Goal: Complete application form: Complete application form

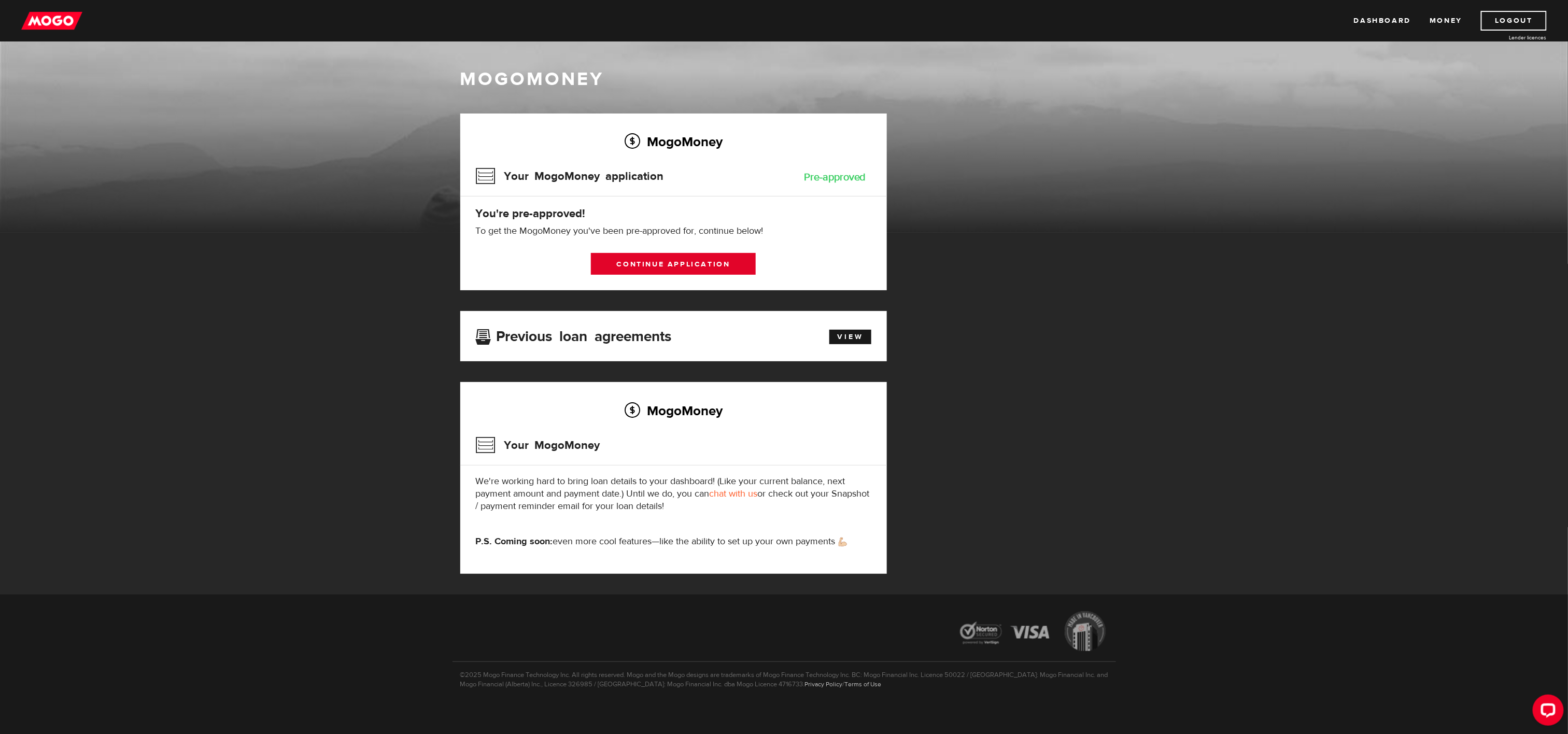
click at [687, 257] on link "Continue application" at bounding box center [673, 263] width 165 height 22
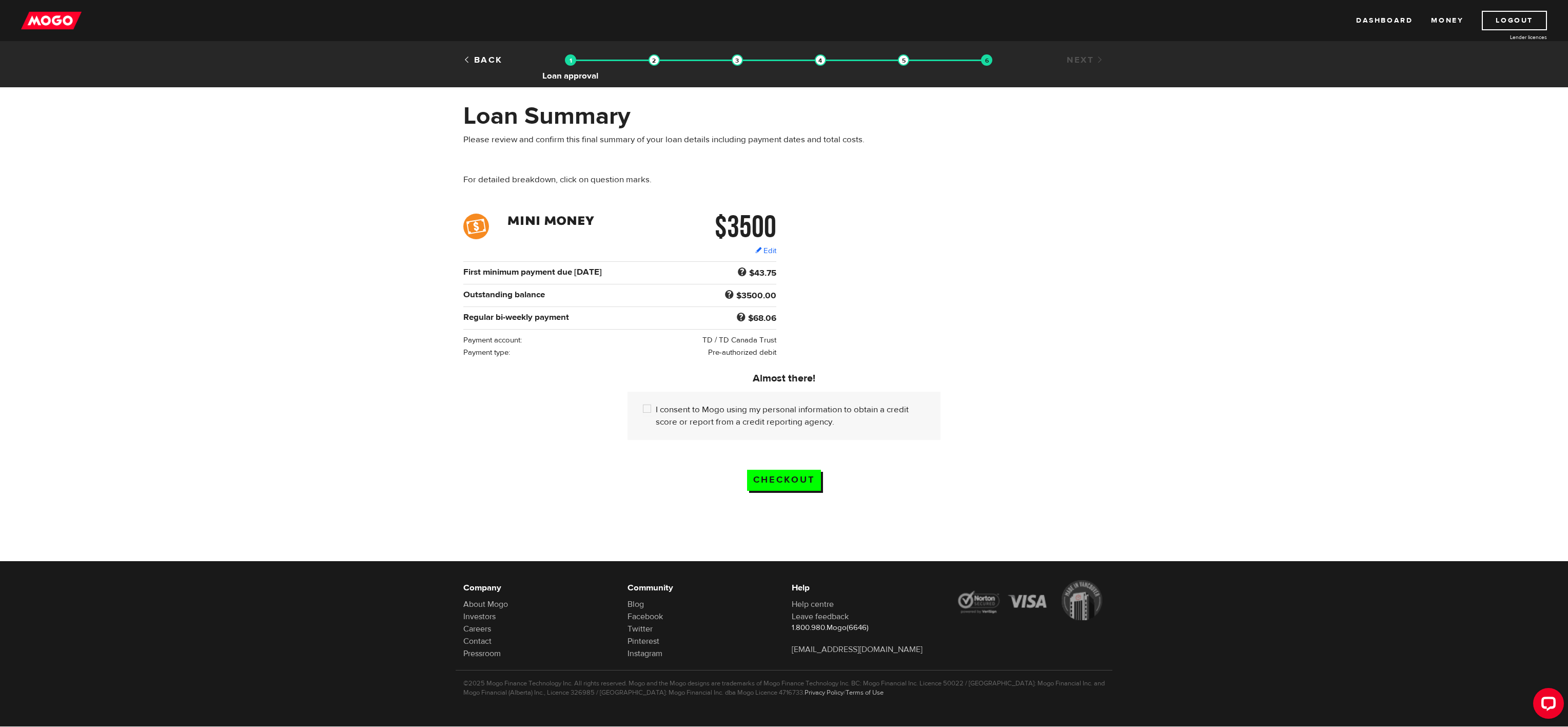
click at [568, 62] on img at bounding box center [570, 60] width 11 height 11
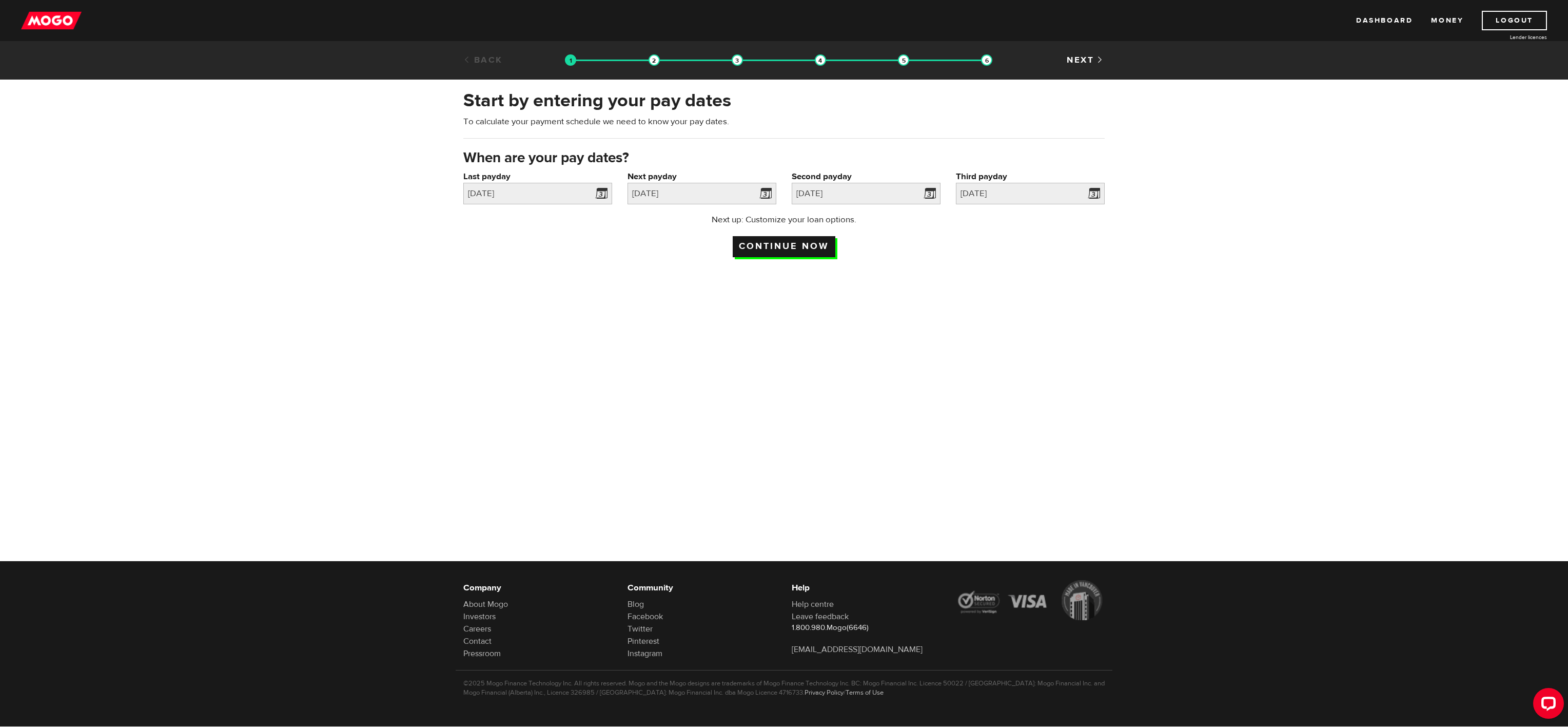
click at [753, 243] on input "Continue now" at bounding box center [784, 246] width 102 height 21
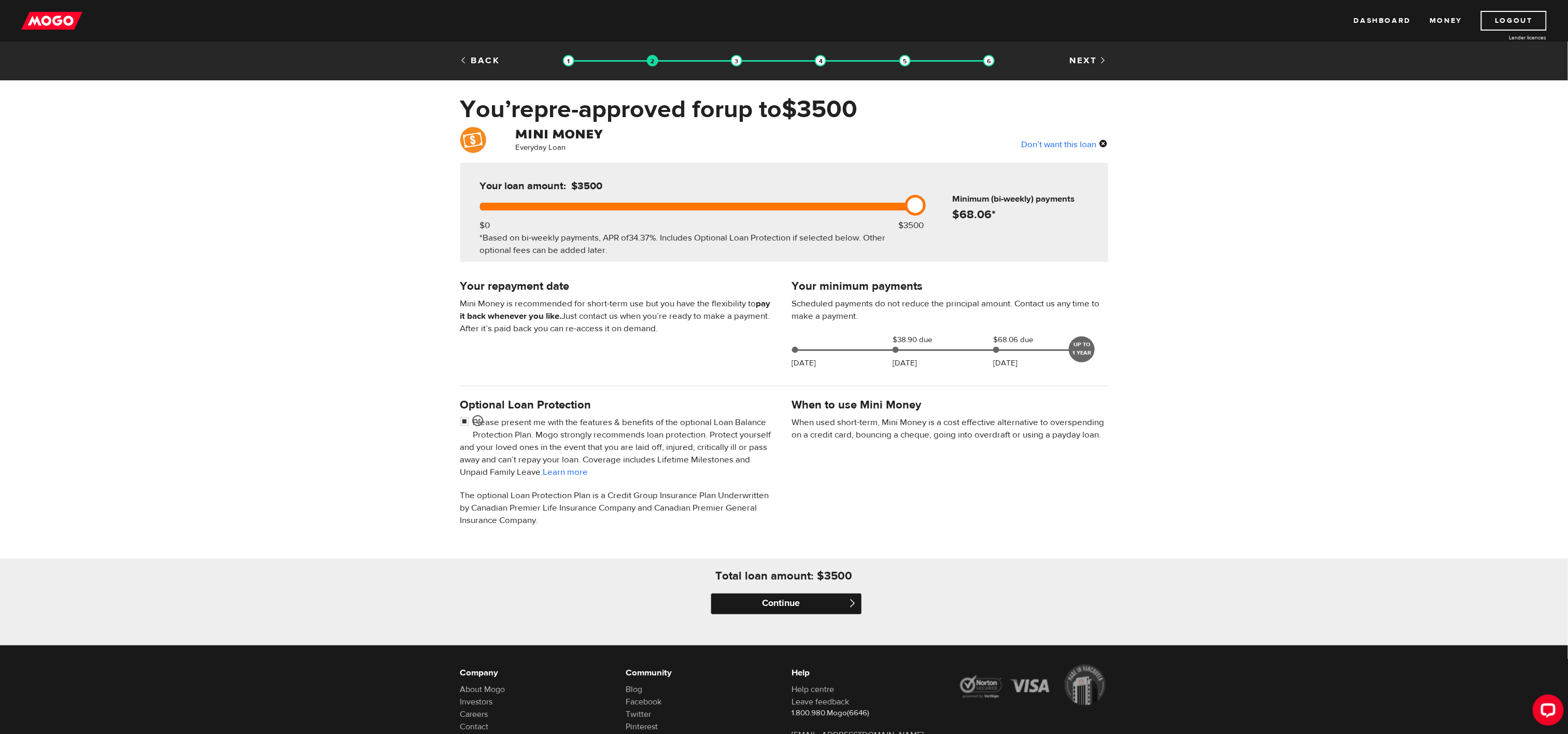
click at [820, 604] on input "Continue" at bounding box center [786, 604] width 150 height 21
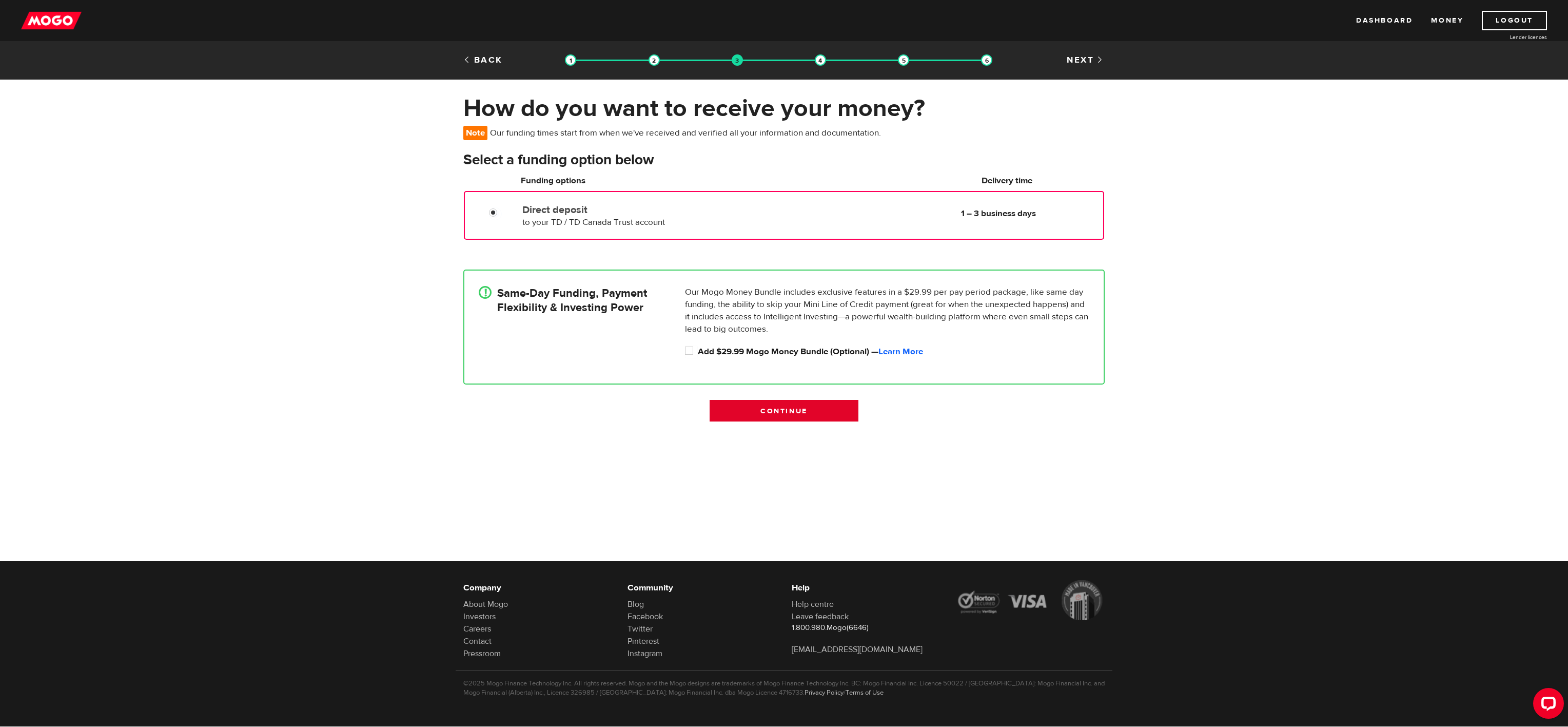
click at [798, 406] on input "Continue" at bounding box center [784, 410] width 149 height 22
click at [685, 345] on input "Add $29.99 Mogo Money Bundle (Optional) — Learn More" at bounding box center [692, 352] width 13 height 13
checkbox input "true"
click at [677, 211] on label "Direct deposit" at bounding box center [640, 209] width 236 height 12
click at [502, 211] on input "Direct deposit" at bounding box center [496, 214] width 13 height 13
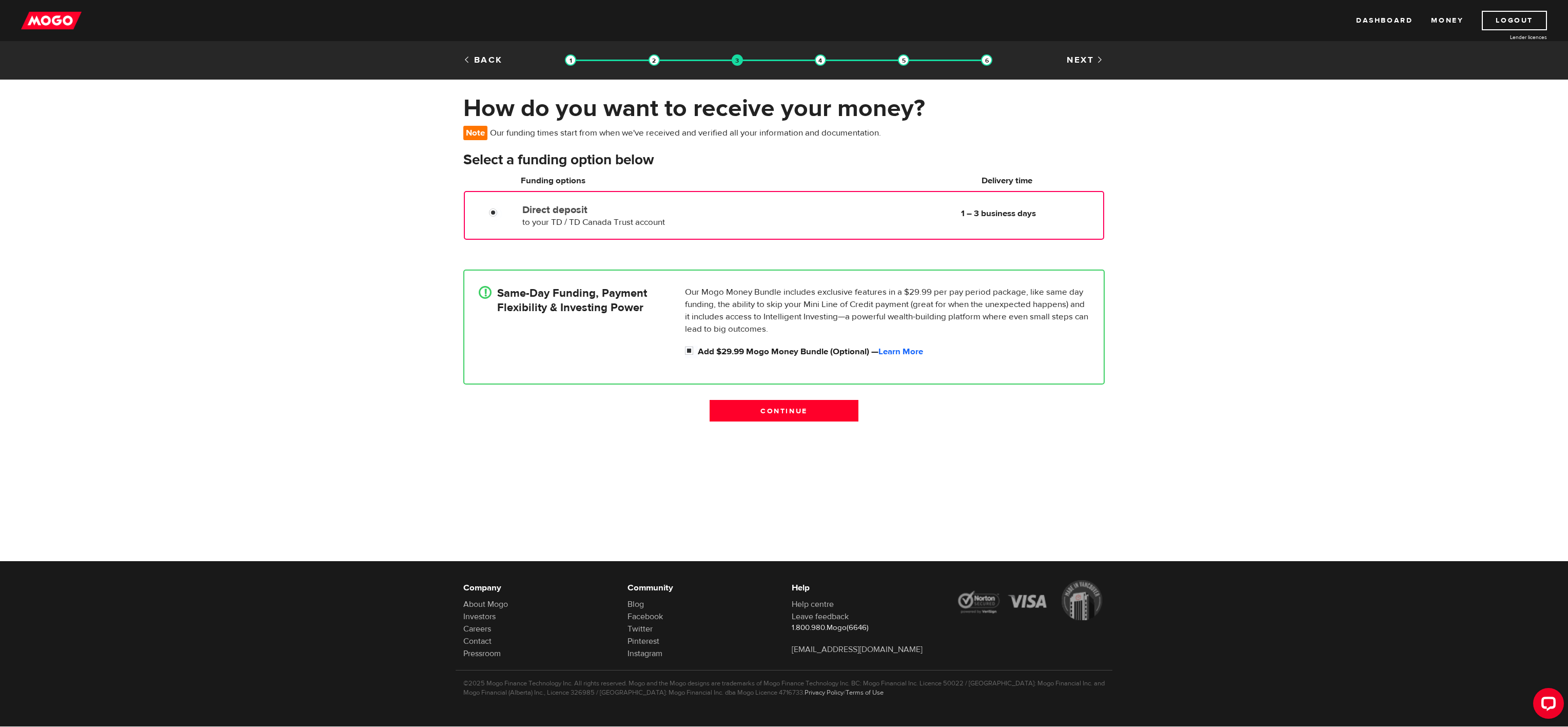
click at [677, 211] on label "Direct deposit" at bounding box center [640, 209] width 236 height 12
click at [502, 211] on input "Direct deposit" at bounding box center [496, 214] width 13 height 13
click at [677, 211] on label "Direct deposit" at bounding box center [640, 209] width 236 height 12
click at [502, 211] on input "Direct deposit" at bounding box center [496, 214] width 13 height 13
click at [876, 203] on div "Direct deposit to your TD / TD Canada Trust account Delivery in 1 – 3 business …" at bounding box center [810, 214] width 585 height 28
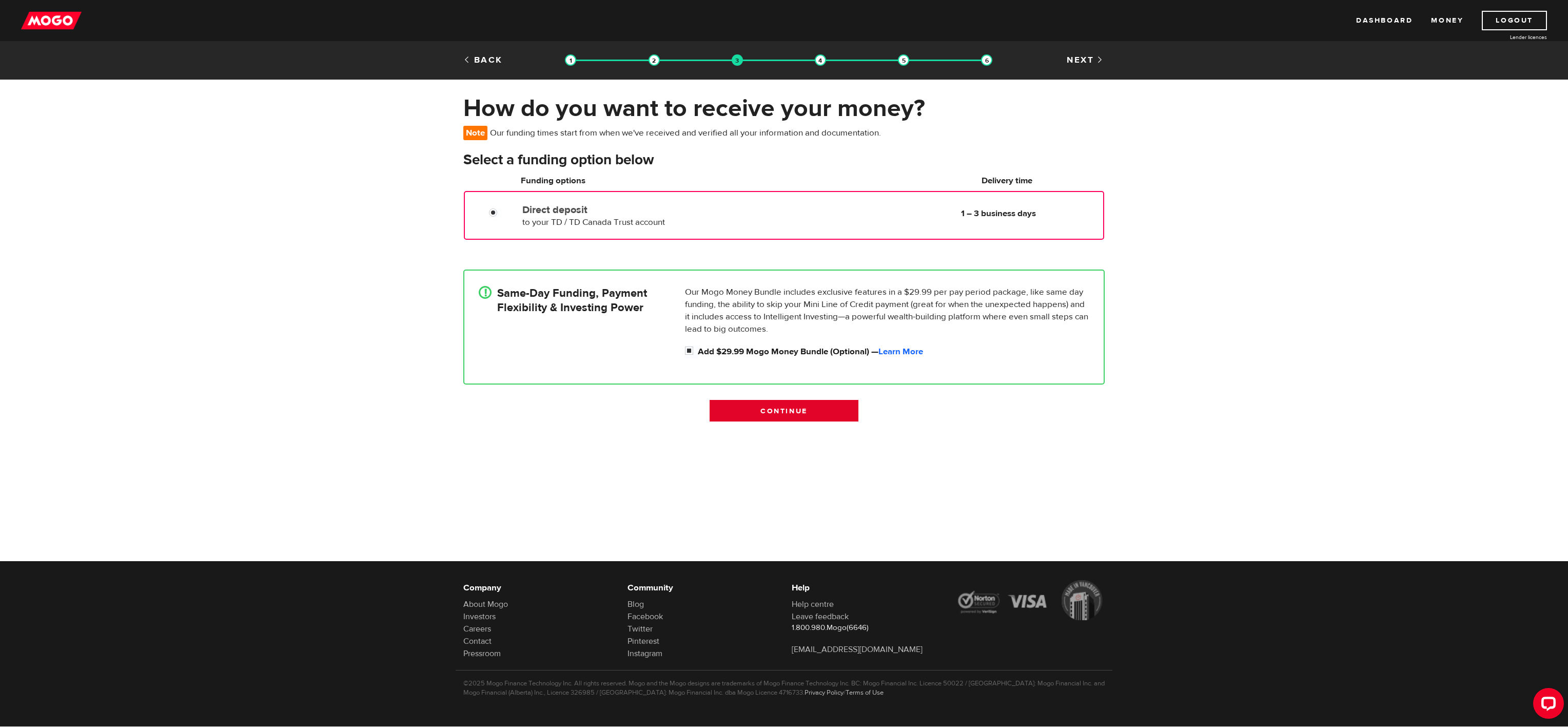
click at [819, 407] on input "Continue" at bounding box center [784, 410] width 149 height 22
click at [840, 214] on div "Direct deposit to your TD / TD Canada Trust account Delivery in 1 – 3 business …" at bounding box center [810, 214] width 585 height 28
click at [796, 404] on input "Continue" at bounding box center [784, 410] width 149 height 22
click at [676, 213] on label "Direct deposit" at bounding box center [640, 209] width 236 height 12
click at [502, 213] on input "Direct deposit" at bounding box center [496, 214] width 13 height 13
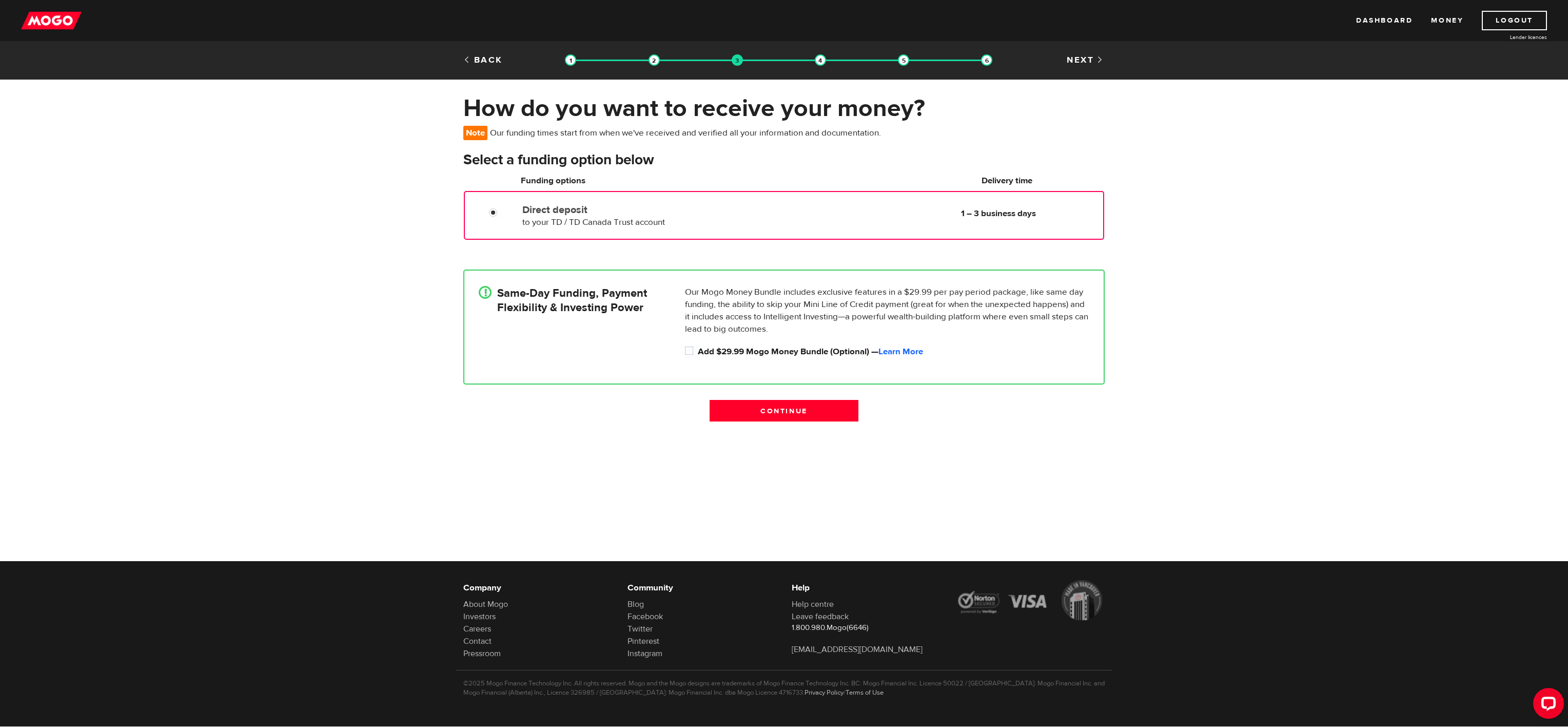
click at [676, 213] on label "Direct deposit" at bounding box center [640, 209] width 236 height 12
click at [502, 213] on input "Direct deposit" at bounding box center [496, 214] width 13 height 13
click at [676, 213] on label "Direct deposit" at bounding box center [640, 209] width 236 height 12
click at [502, 213] on input "Direct deposit" at bounding box center [496, 214] width 13 height 13
click at [676, 213] on label "Direct deposit" at bounding box center [640, 209] width 236 height 12
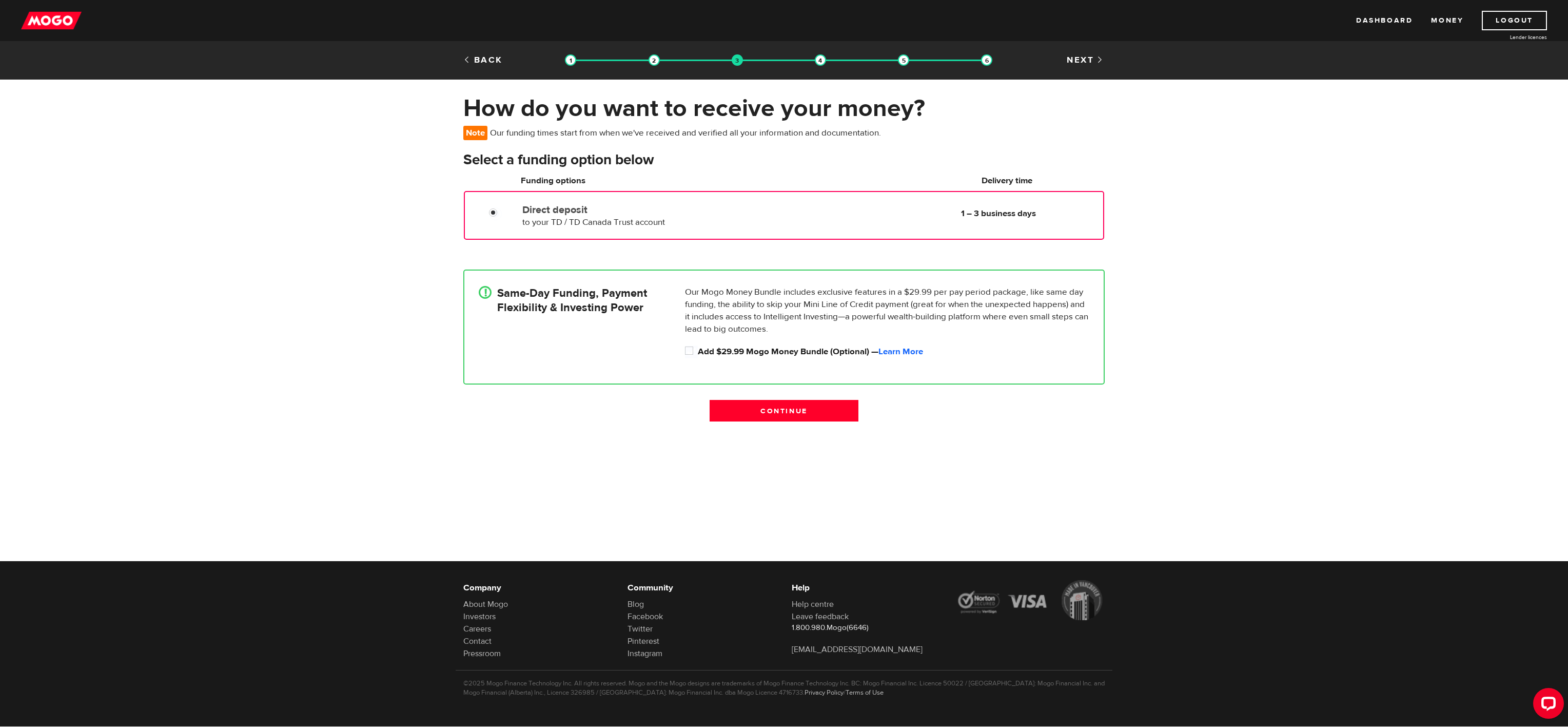
click at [502, 213] on input "Direct deposit" at bounding box center [496, 214] width 13 height 13
click at [676, 213] on label "Direct deposit" at bounding box center [640, 209] width 236 height 12
click at [502, 213] on input "Direct deposit" at bounding box center [496, 214] width 13 height 13
drag, startPoint x: 676, startPoint y: 213, endPoint x: 793, endPoint y: 206, distance: 117.2
click at [793, 206] on div "Direct deposit to your TD / TD Canada Trust account Delivery in 1 – 3 business …" at bounding box center [810, 214] width 585 height 28
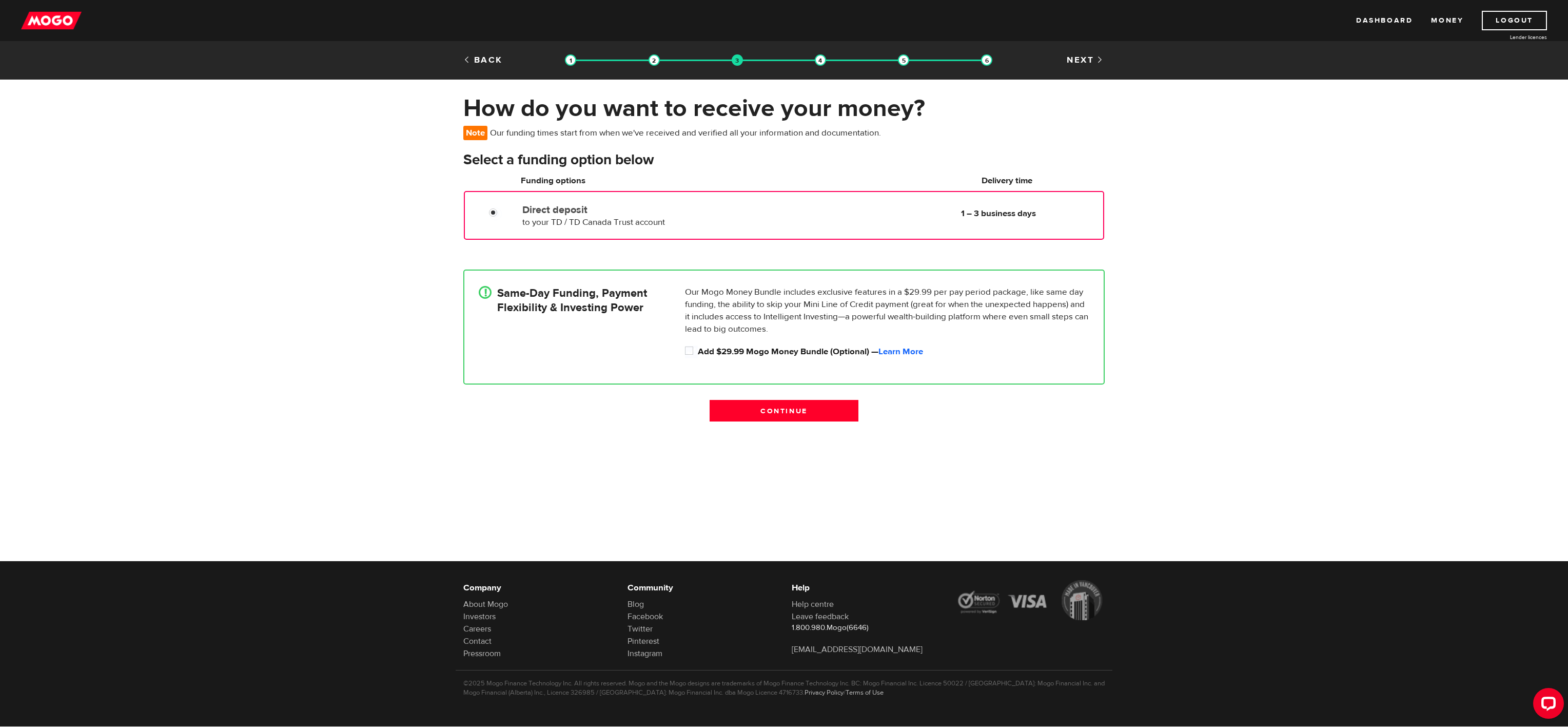
click at [793, 206] on div "Direct deposit to your TD / TD Canada Trust account Delivery in 1 – 3 business …" at bounding box center [810, 214] width 585 height 28
click at [690, 354] on input "Add $29.99 Mogo Money Bundle (Optional) — Learn More" at bounding box center [692, 352] width 13 height 13
checkbox input "false"
radio input "false"
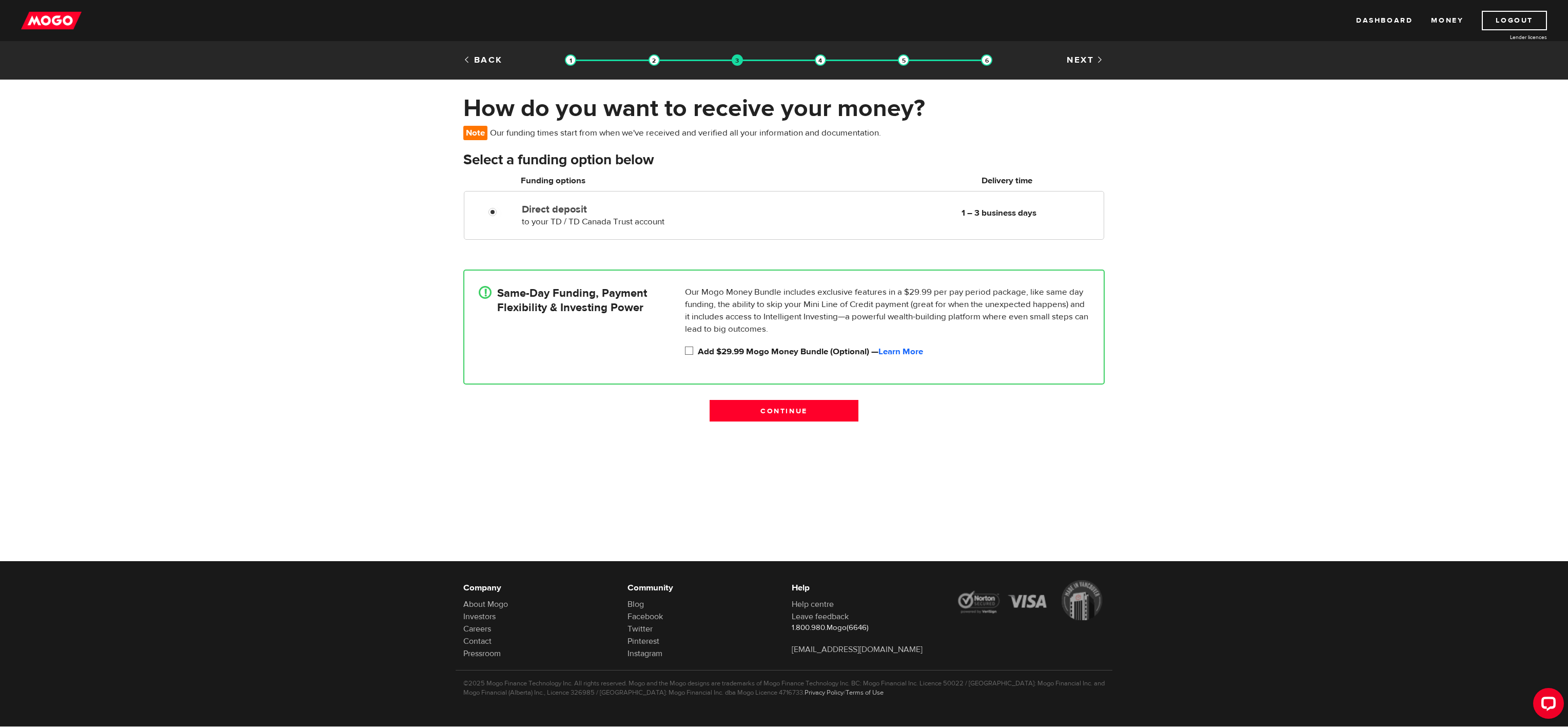
click at [690, 354] on input "Add $29.99 Mogo Money Bundle (Optional) — Learn More" at bounding box center [692, 352] width 13 height 13
checkbox input "true"
click at [664, 419] on div "Continue" at bounding box center [784, 416] width 657 height 32
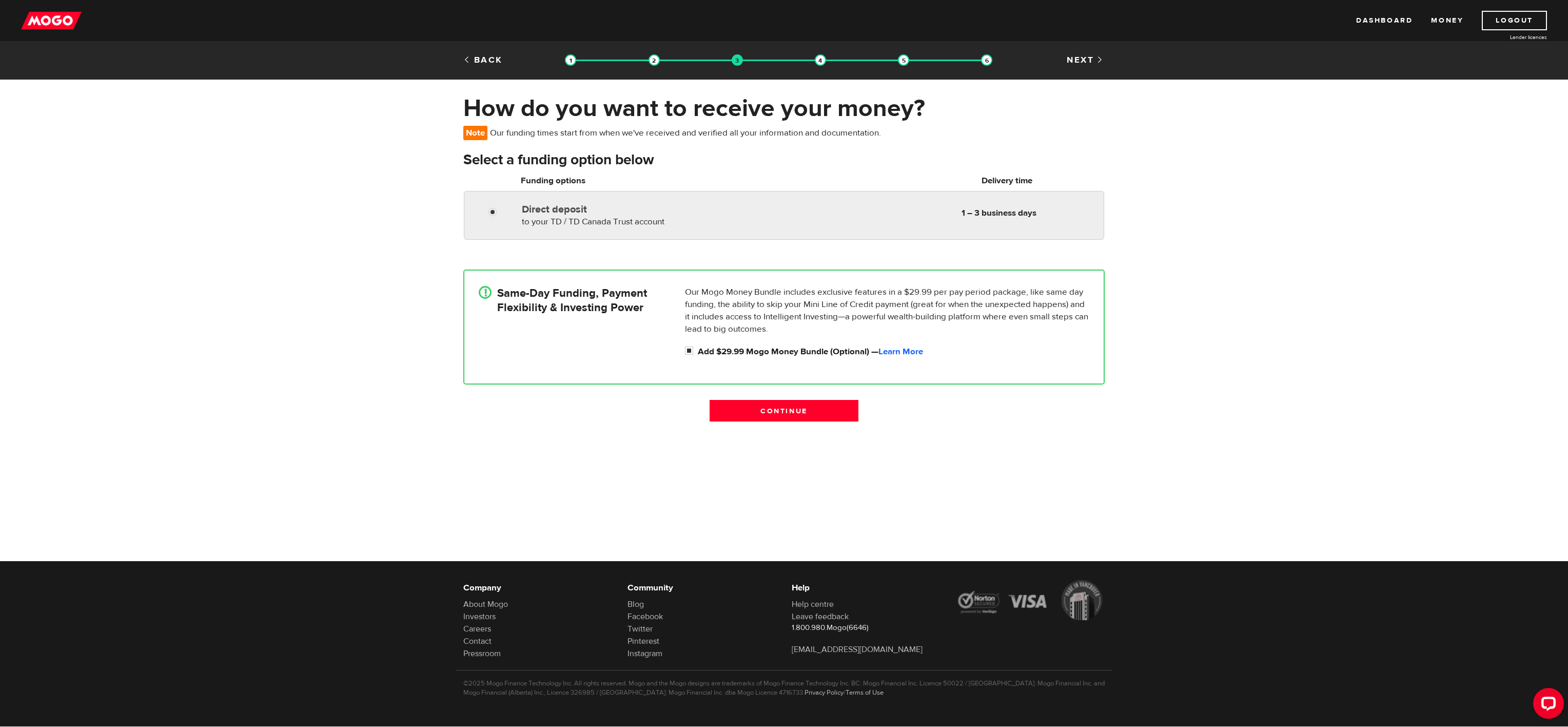
radio input "true"
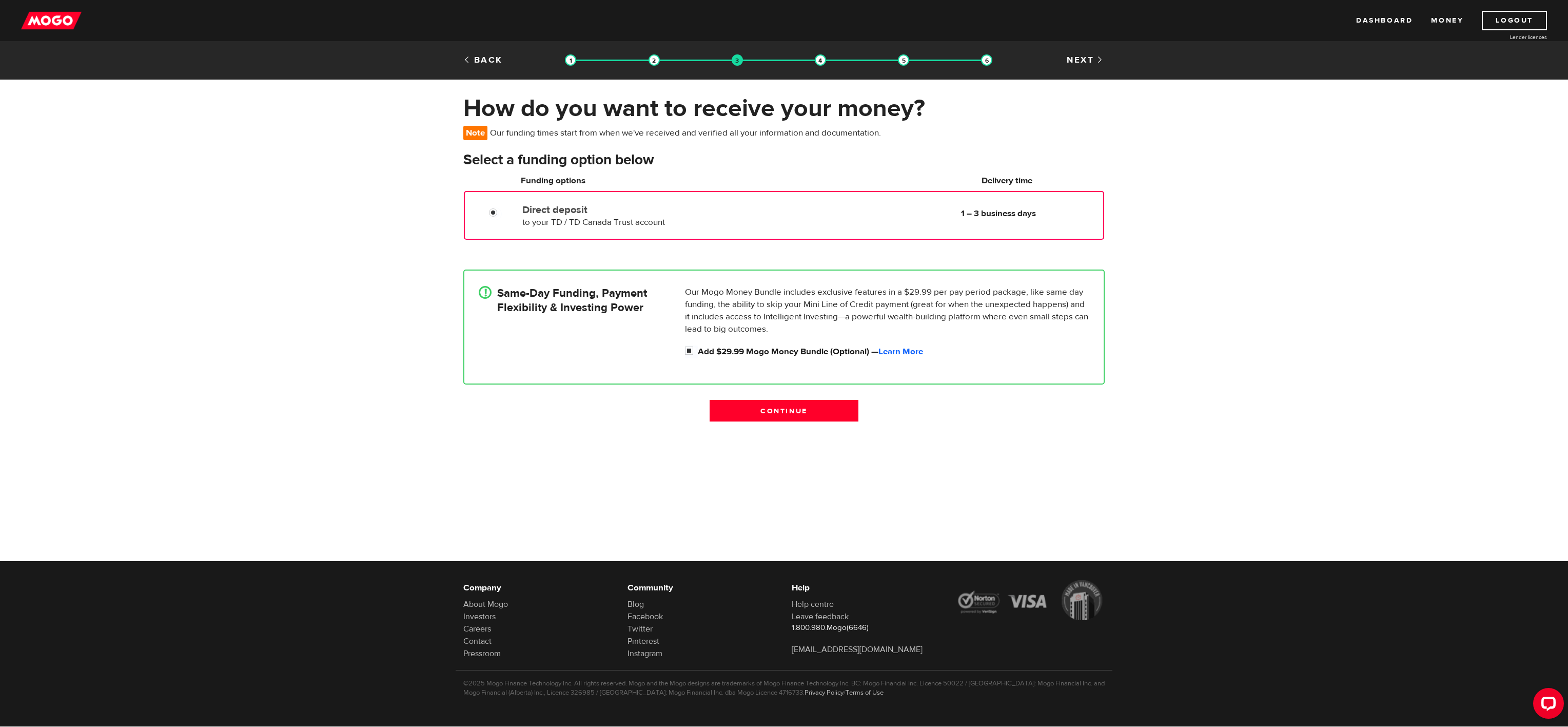
click at [622, 211] on label "Direct deposit" at bounding box center [640, 209] width 236 height 12
click at [502, 211] on input "Direct deposit" at bounding box center [496, 214] width 13 height 13
click at [592, 200] on div "Direct deposit to your TD / TD Canada Trust account Delivery in 1 – 3 business …" at bounding box center [640, 214] width 243 height 28
click at [771, 406] on input "Continue" at bounding box center [784, 410] width 149 height 22
click at [665, 217] on span "to your TD / TD Canada Trust account" at bounding box center [593, 223] width 143 height 11
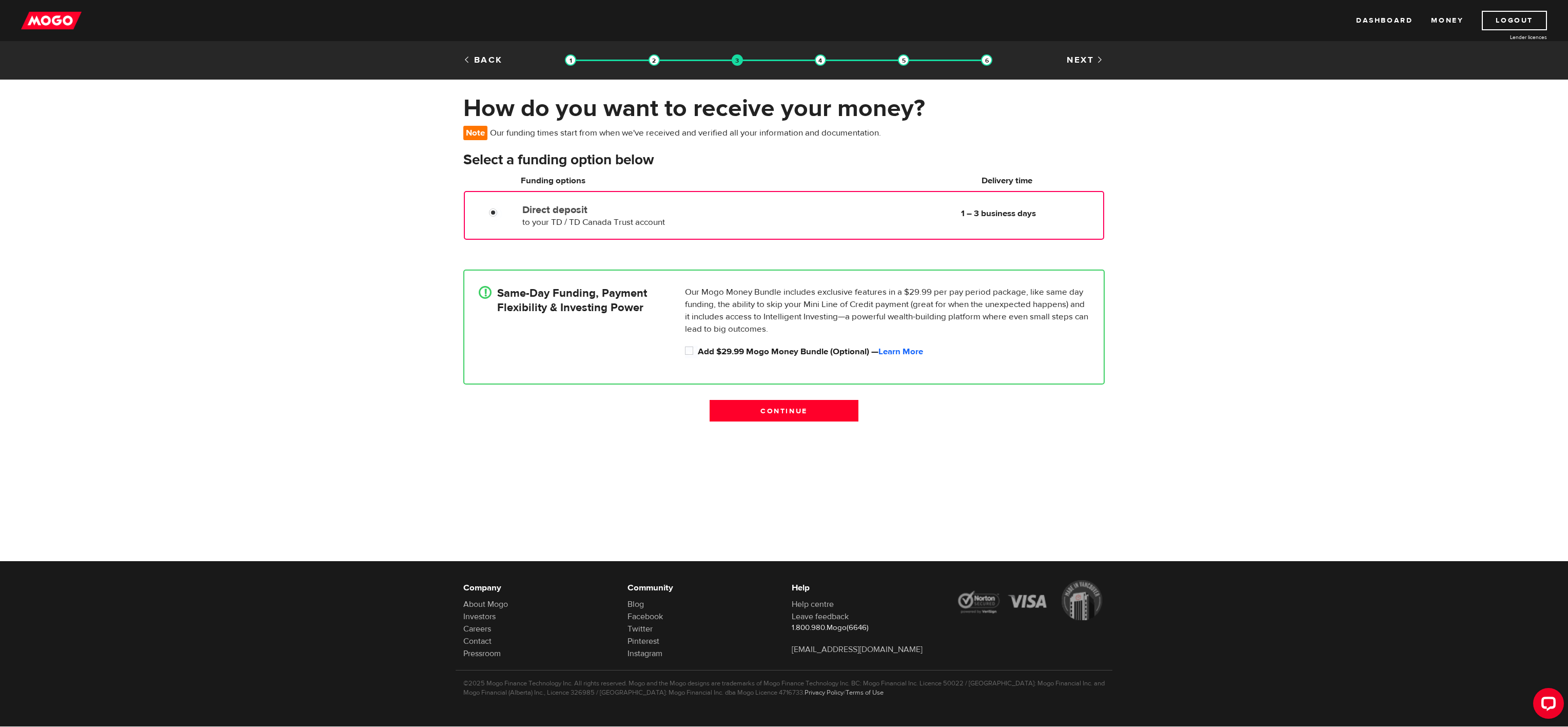
click at [665, 217] on span "to your TD / TD Canada Trust account" at bounding box center [593, 223] width 143 height 11
click at [690, 355] on input "Add $29.99 Mogo Money Bundle (Optional) — Learn More" at bounding box center [692, 352] width 13 height 13
checkbox input "false"
radio input "false"
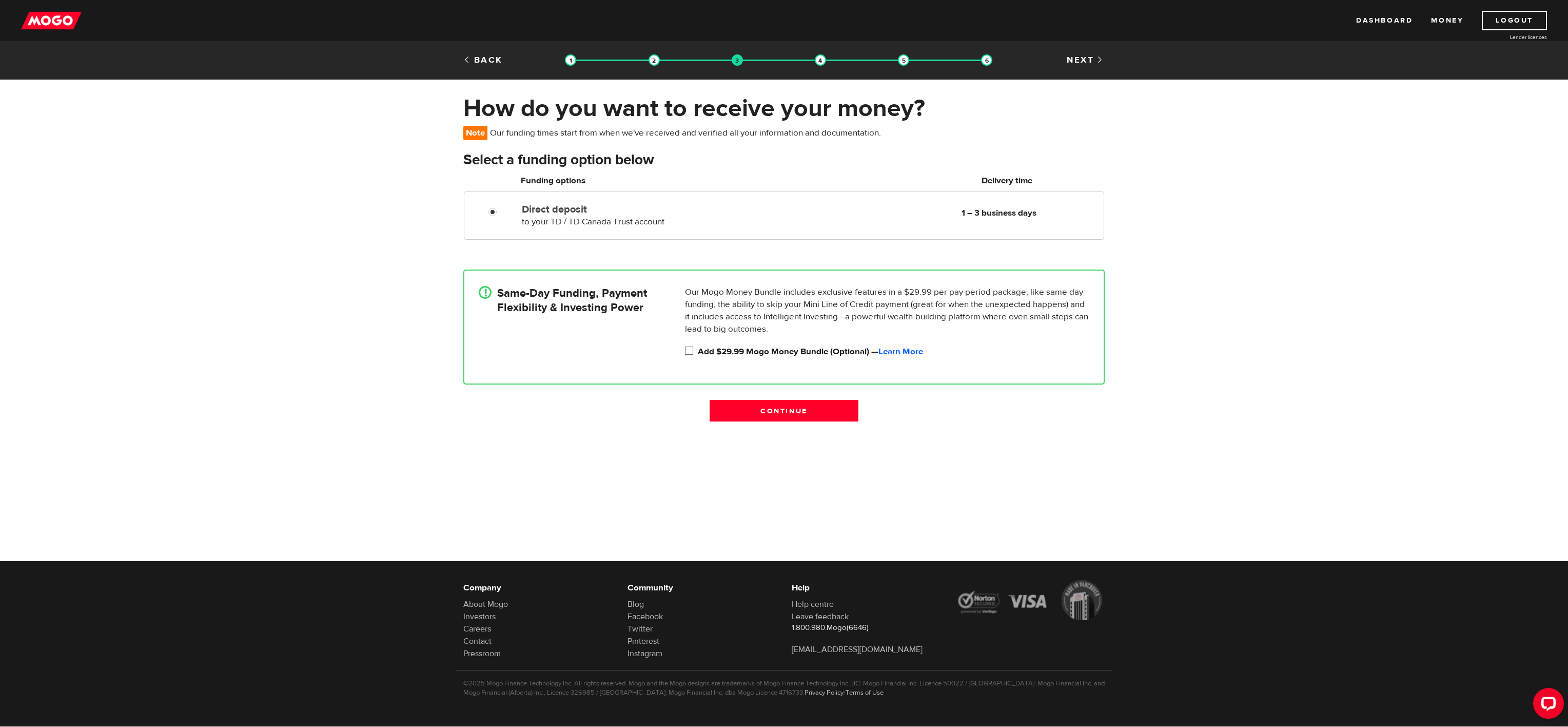
click at [686, 347] on input "Add $29.99 Mogo Money Bundle (Optional) — Learn More" at bounding box center [692, 352] width 13 height 13
checkbox input "true"
click at [484, 58] on link "Back" at bounding box center [483, 60] width 40 height 11
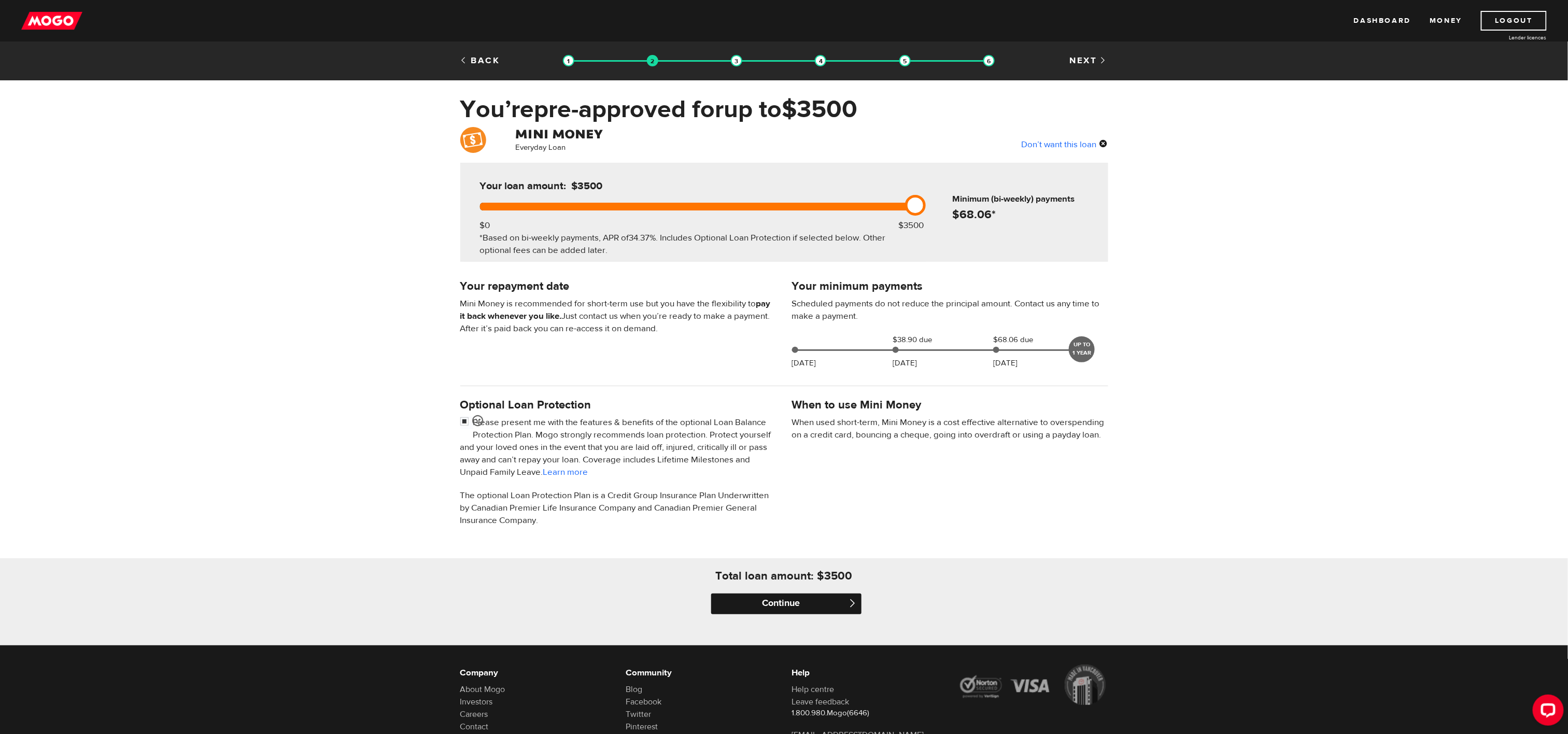
click at [822, 605] on input "Continue" at bounding box center [786, 604] width 150 height 21
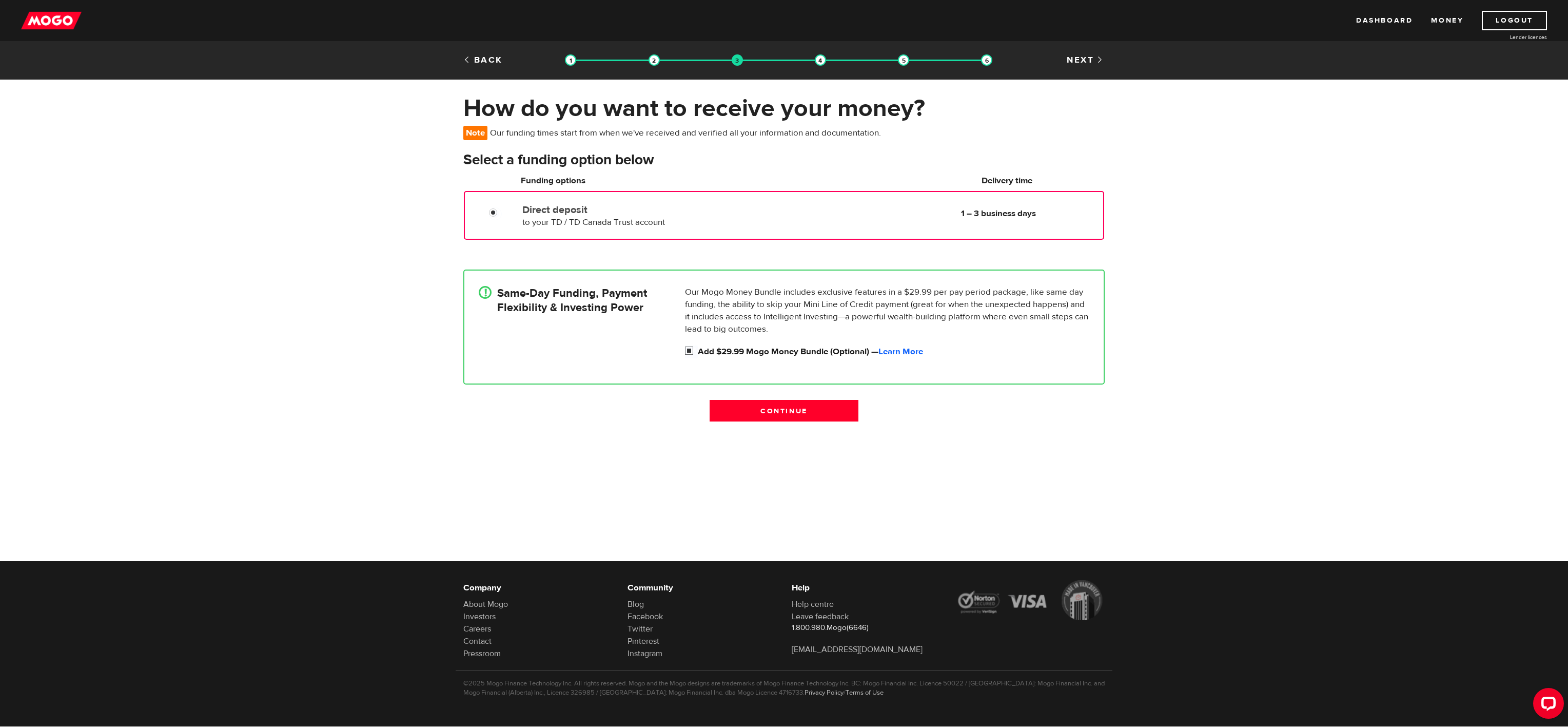
click at [693, 348] on input "Add $29.99 Mogo Money Bundle (Optional) — Learn More" at bounding box center [692, 352] width 13 height 13
checkbox input "false"
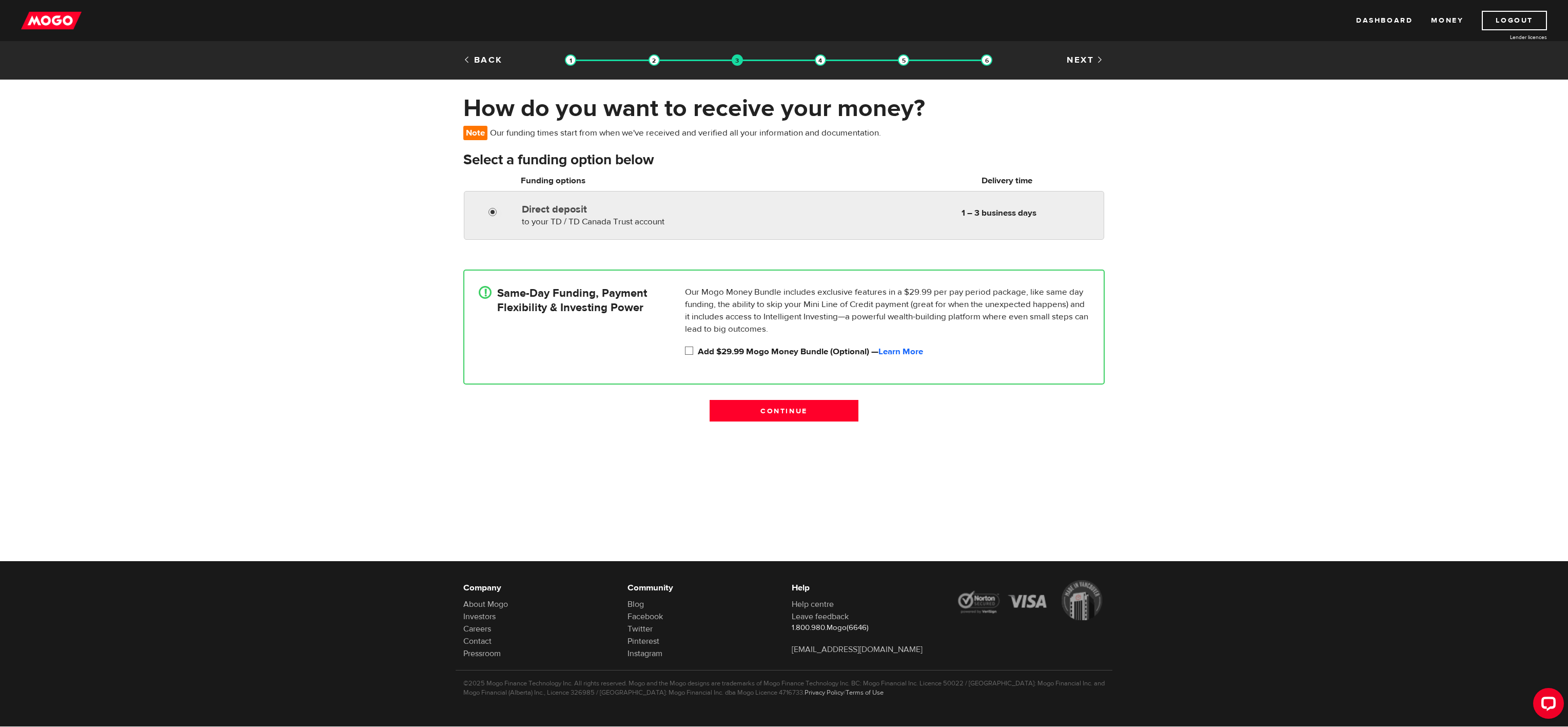
radio input "true"
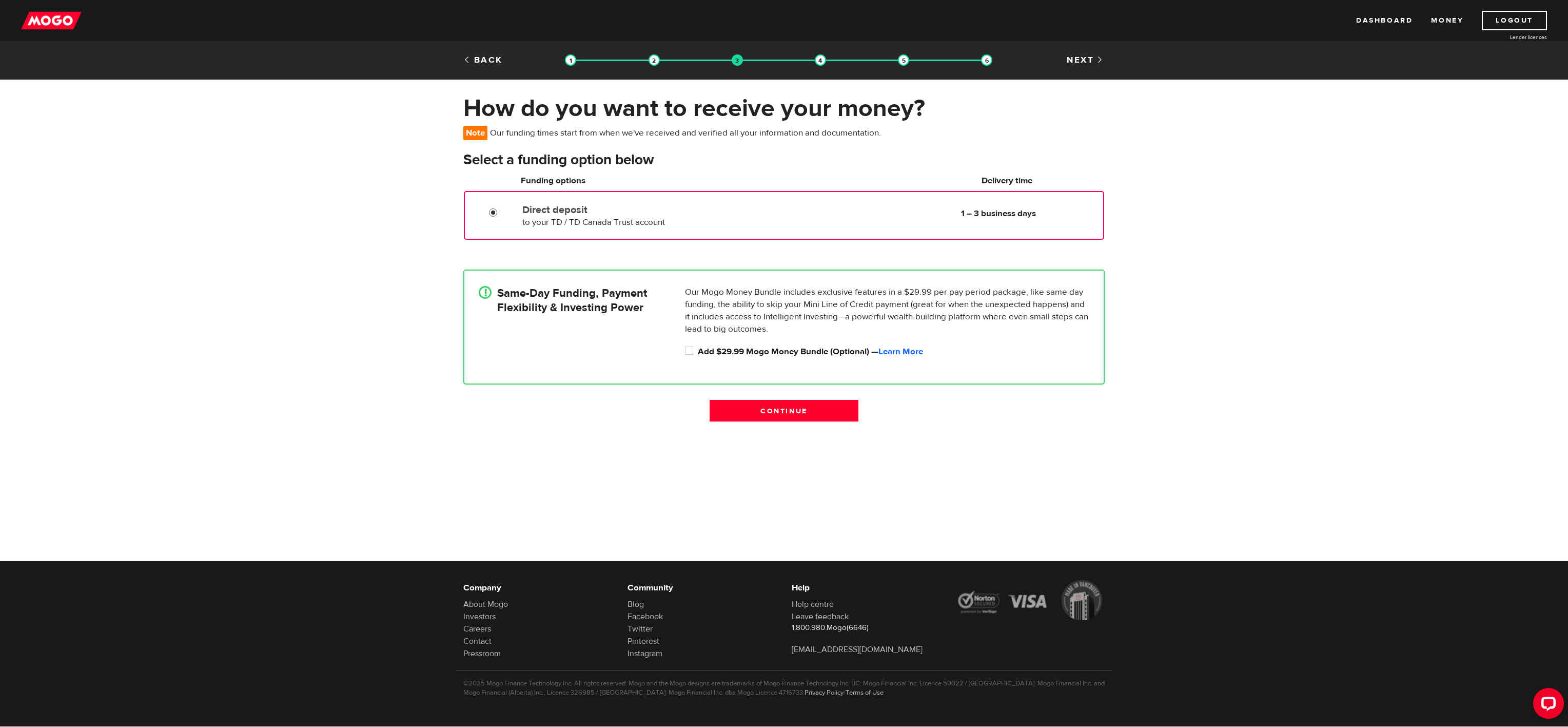
click at [495, 209] on input "Direct deposit" at bounding box center [496, 214] width 13 height 13
click at [491, 218] on input "Direct deposit" at bounding box center [496, 214] width 13 height 13
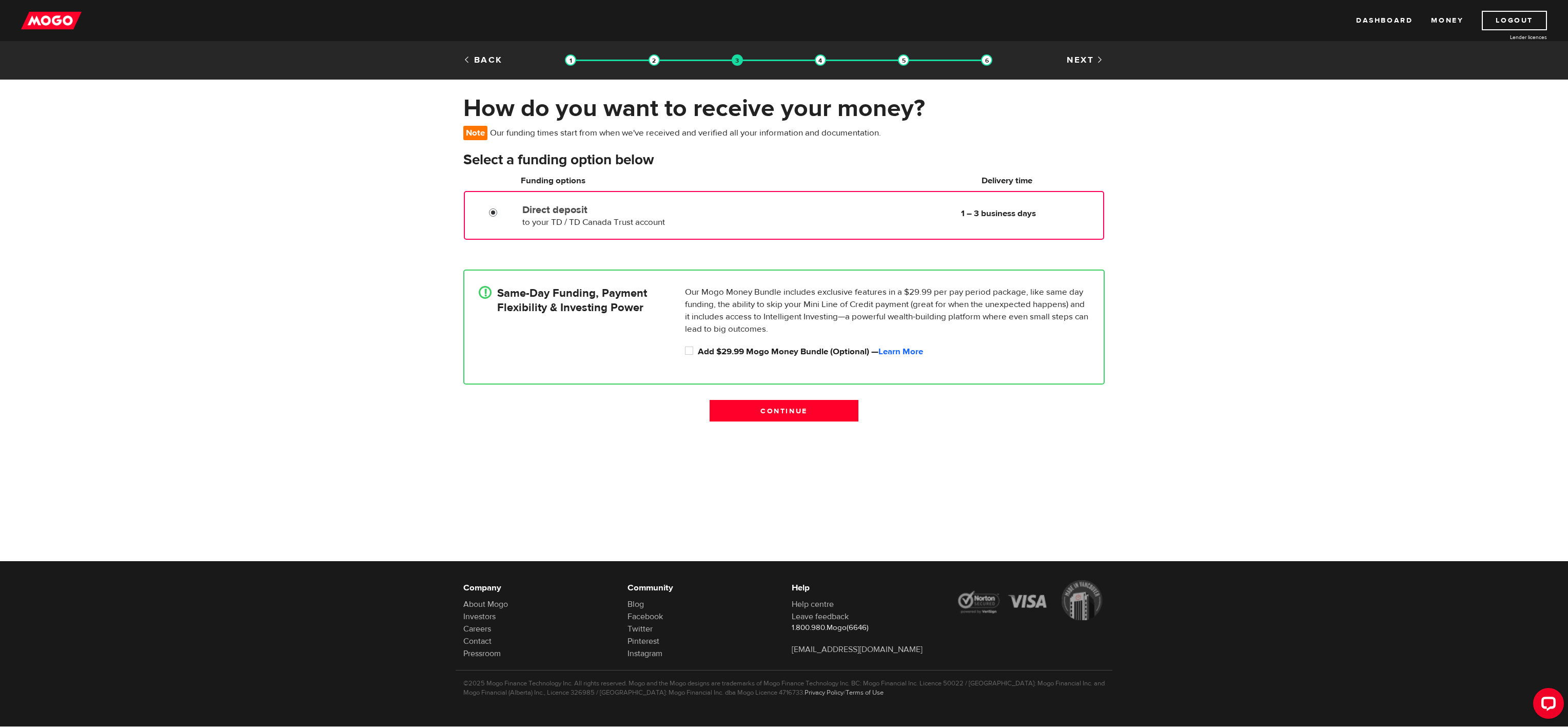
click at [491, 218] on input "Direct deposit" at bounding box center [496, 214] width 13 height 13
click at [744, 409] on input "Continue" at bounding box center [784, 410] width 149 height 22
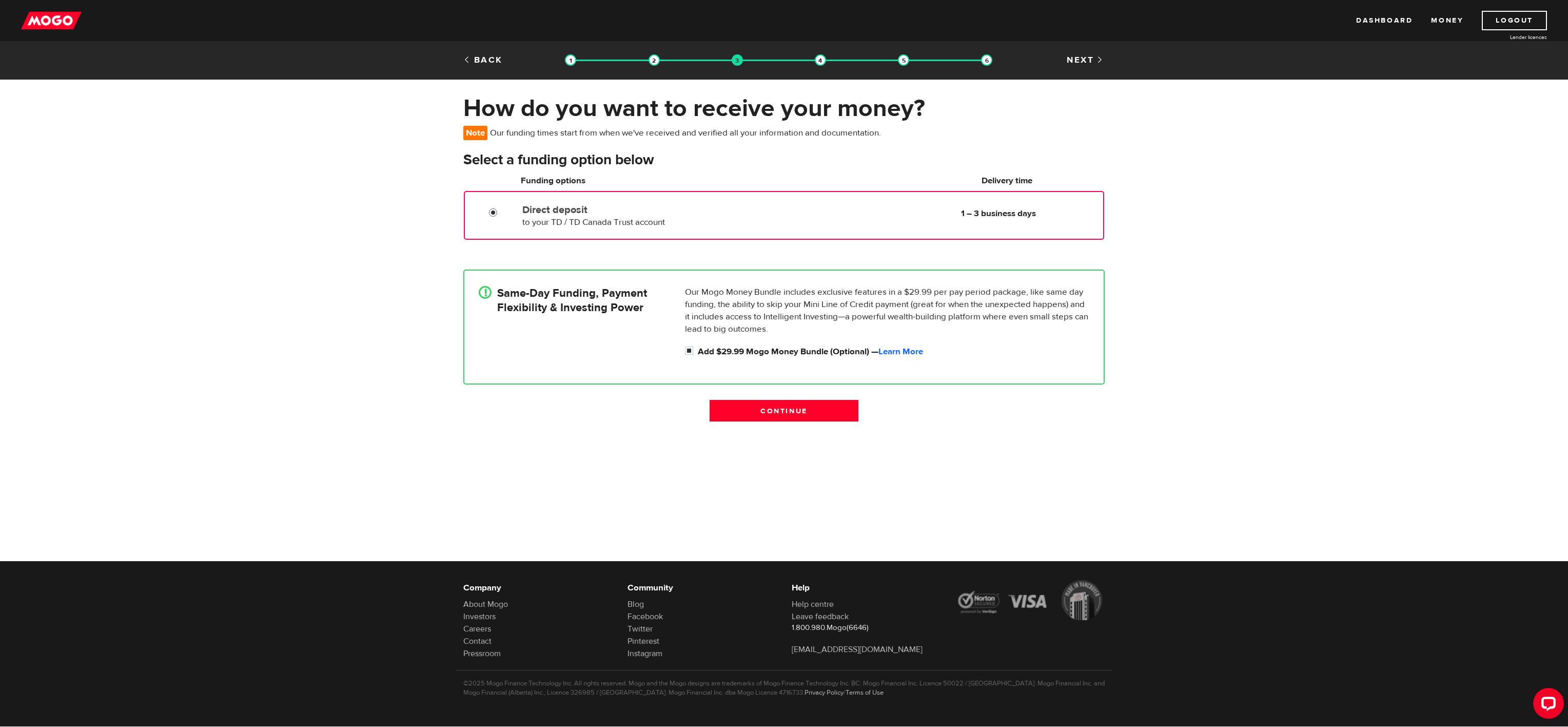
click at [492, 212] on input "Direct deposit" at bounding box center [496, 214] width 13 height 13
click at [586, 219] on span "to your TD / TD Canada Trust account" at bounding box center [593, 223] width 143 height 11
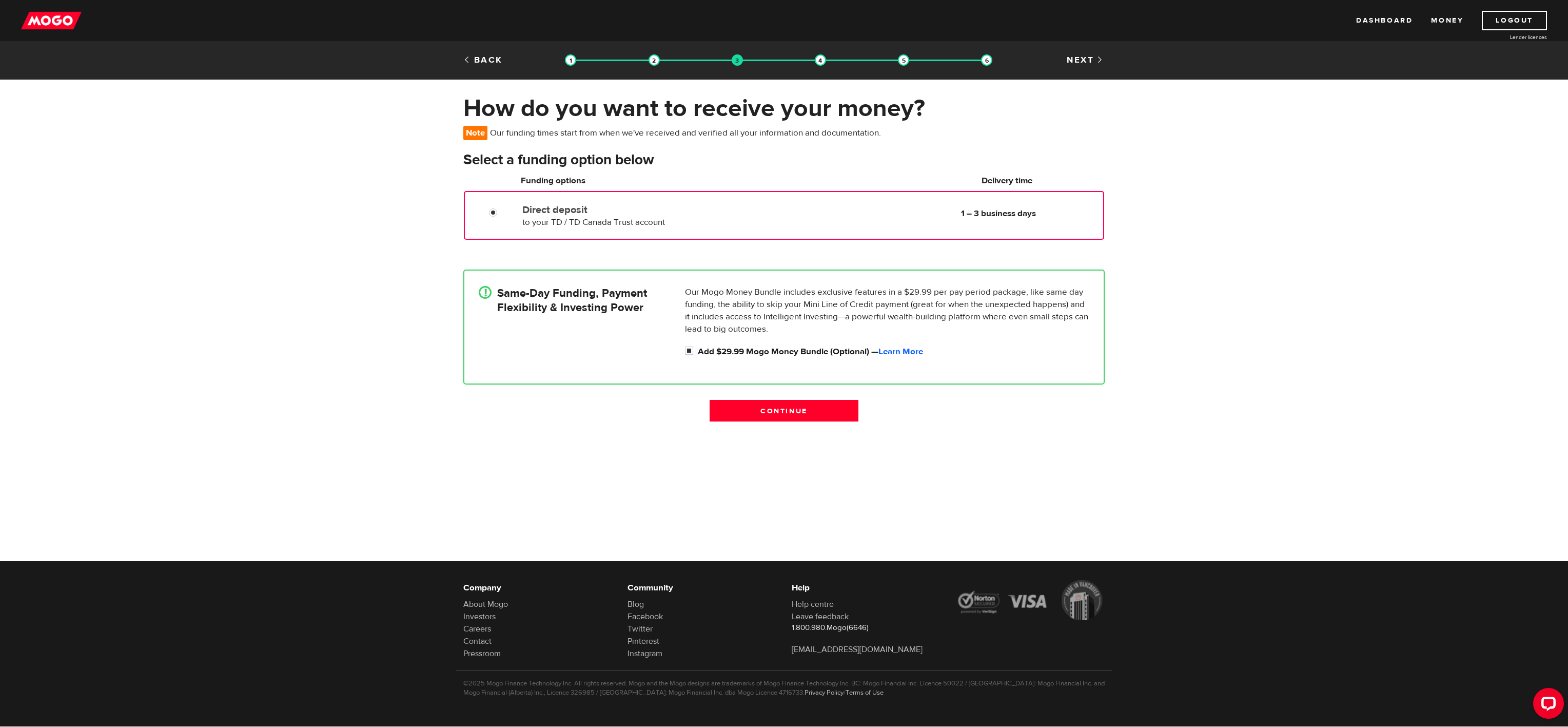
click at [588, 222] on span "to your TD / TD Canada Trust account" at bounding box center [593, 223] width 143 height 11
drag, startPoint x: 588, startPoint y: 222, endPoint x: 698, endPoint y: 211, distance: 110.5
click at [698, 211] on label "Direct deposit" at bounding box center [640, 209] width 236 height 12
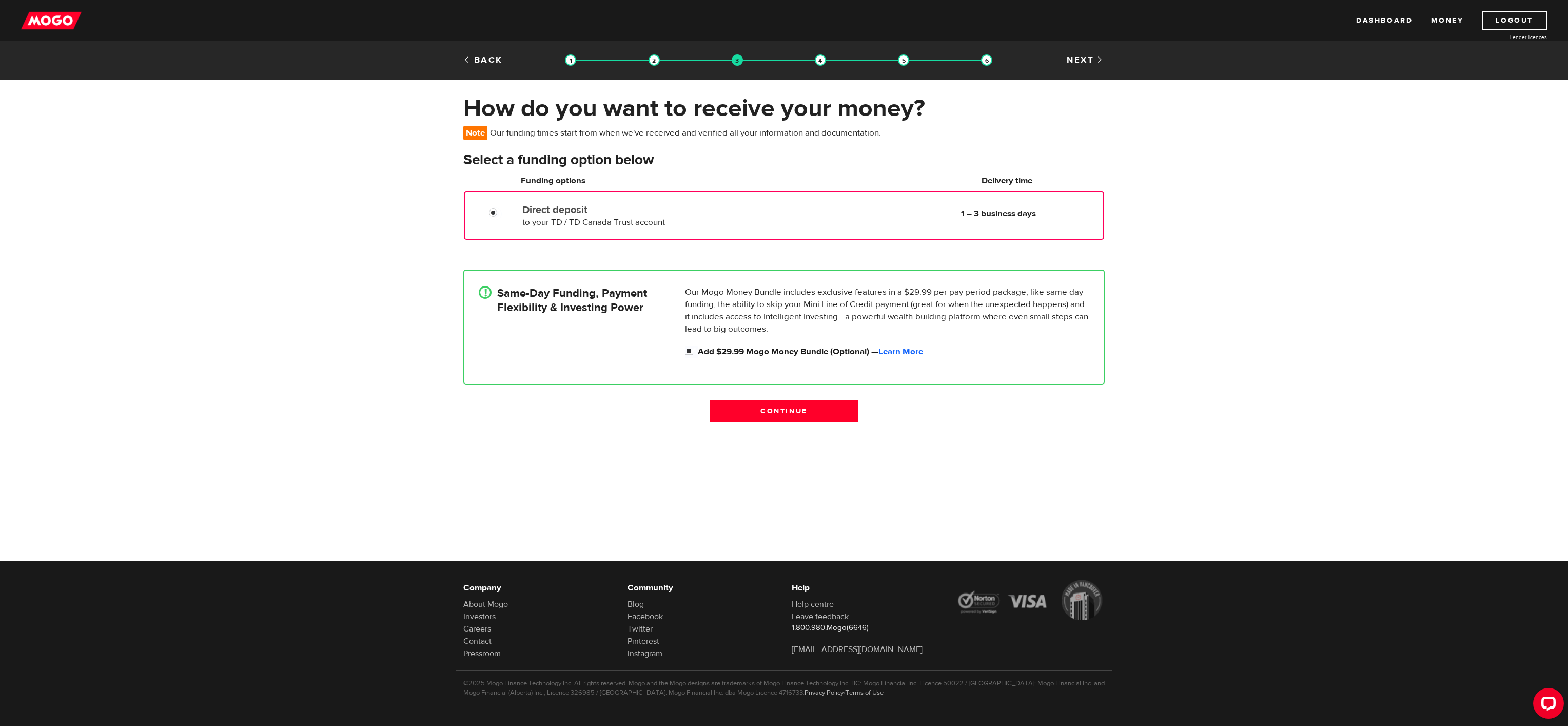
click at [502, 211] on input "Direct deposit" at bounding box center [496, 214] width 13 height 13
click at [698, 211] on label "Direct deposit" at bounding box center [640, 209] width 236 height 12
click at [502, 211] on input "Direct deposit" at bounding box center [496, 214] width 13 height 13
click at [698, 211] on label "Direct deposit" at bounding box center [640, 209] width 236 height 12
click at [502, 211] on input "Direct deposit" at bounding box center [496, 214] width 13 height 13
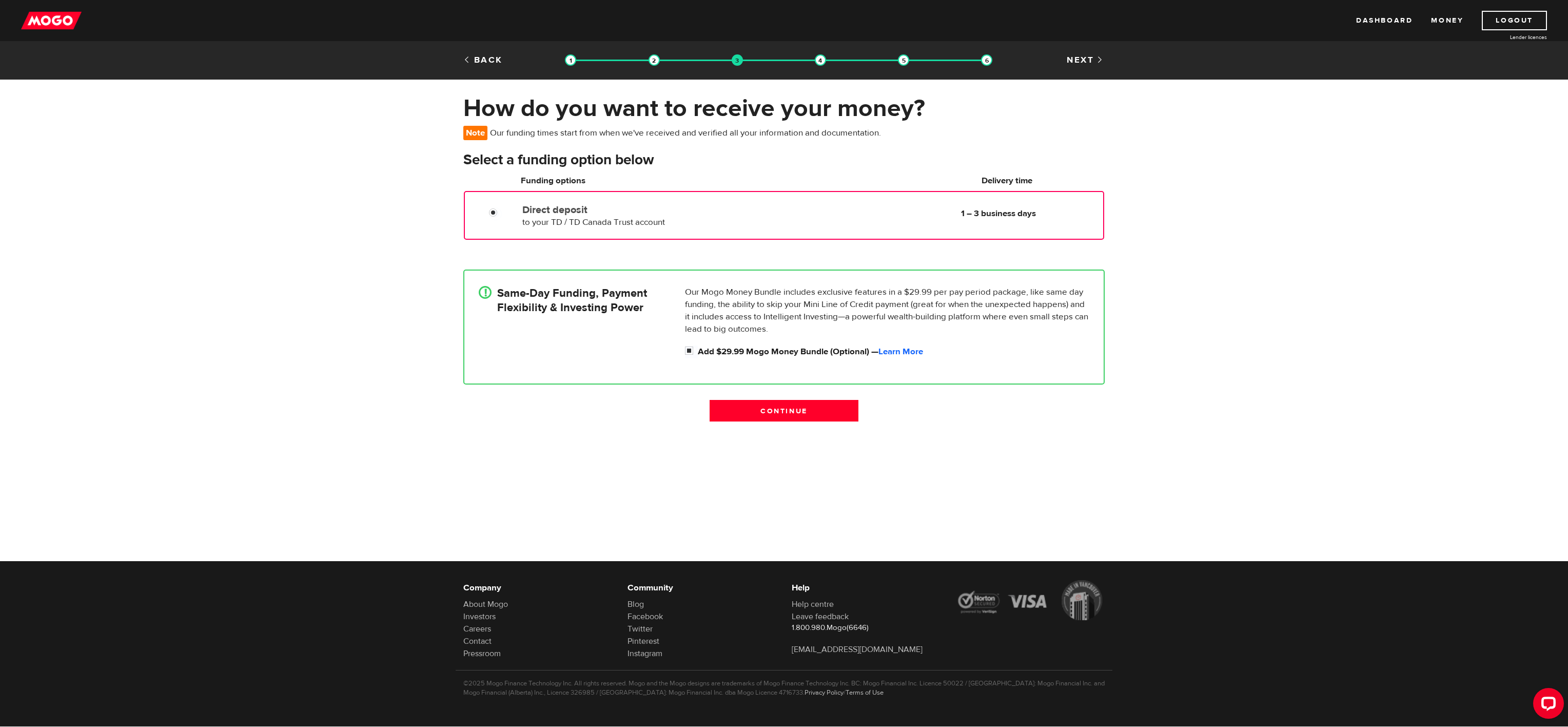
drag, startPoint x: 698, startPoint y: 211, endPoint x: 841, endPoint y: 203, distance: 143.2
click at [841, 203] on div "Direct deposit to your TD / TD Canada Trust account Delivery in 1 – 3 business …" at bounding box center [810, 214] width 585 height 28
click at [690, 351] on input "Add $29.99 Mogo Money Bundle (Optional) — Learn More" at bounding box center [692, 352] width 13 height 13
checkbox input "false"
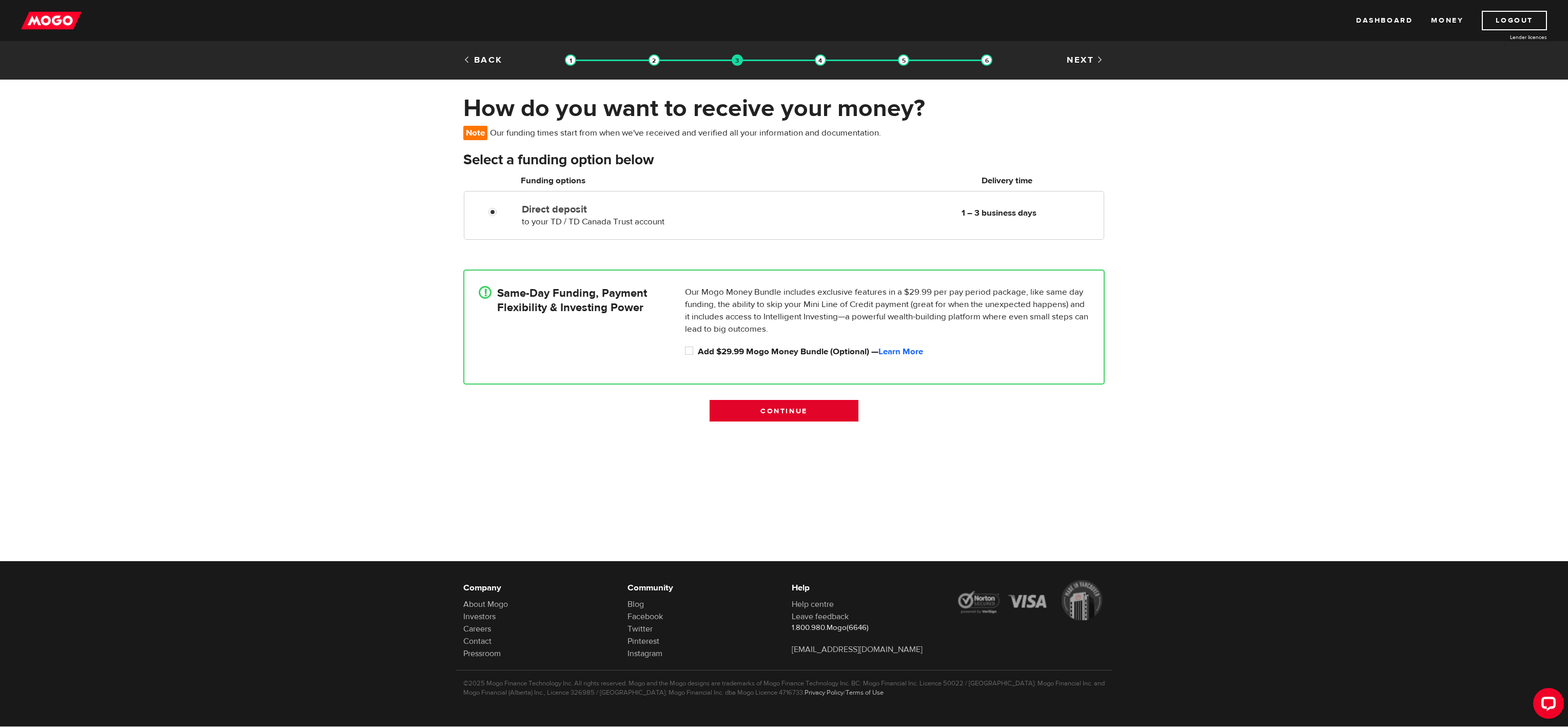
click at [770, 409] on input "Continue" at bounding box center [784, 410] width 149 height 22
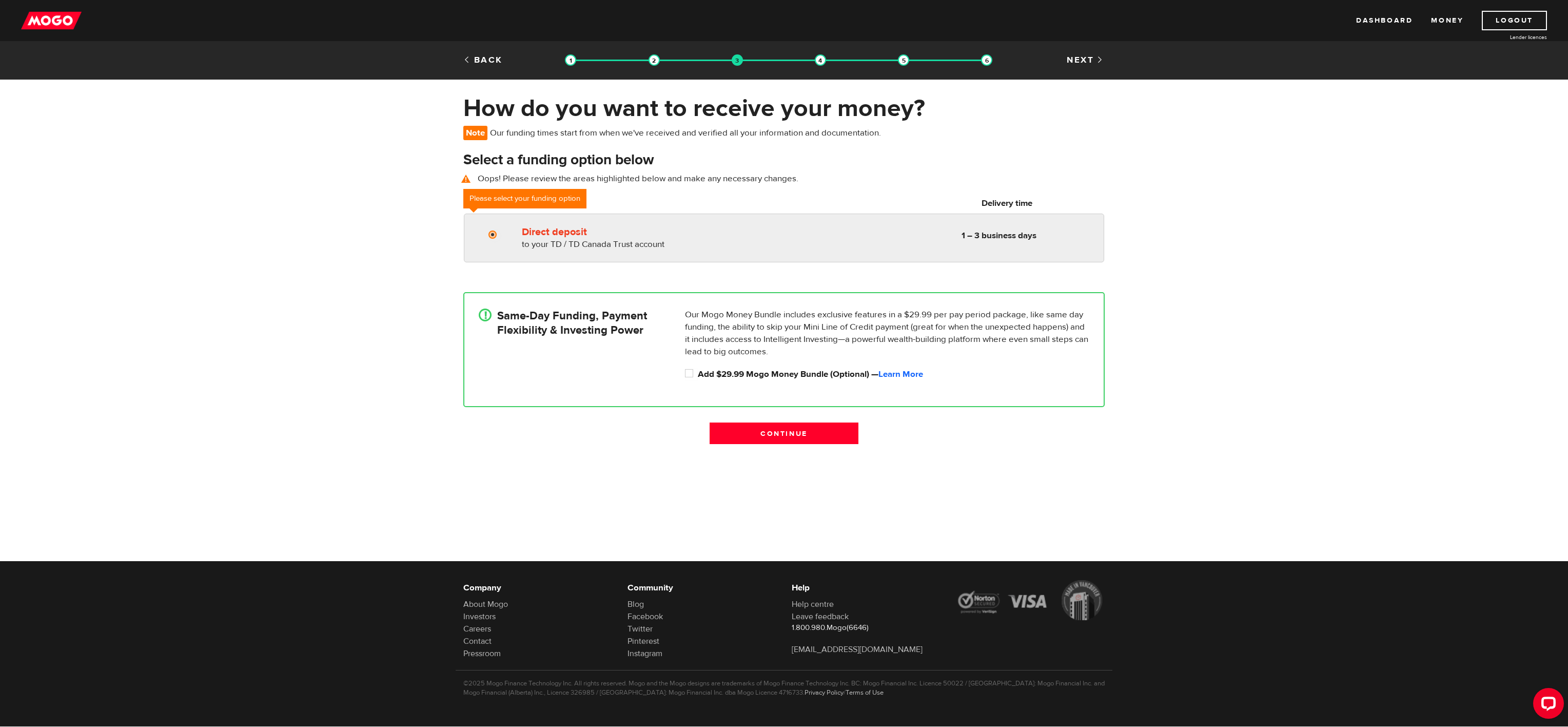
radio input "true"
click at [782, 238] on div "Direct deposit to your TD / TD Canada Trust account Delivery in 1 – 3 business …" at bounding box center [810, 236] width 586 height 28
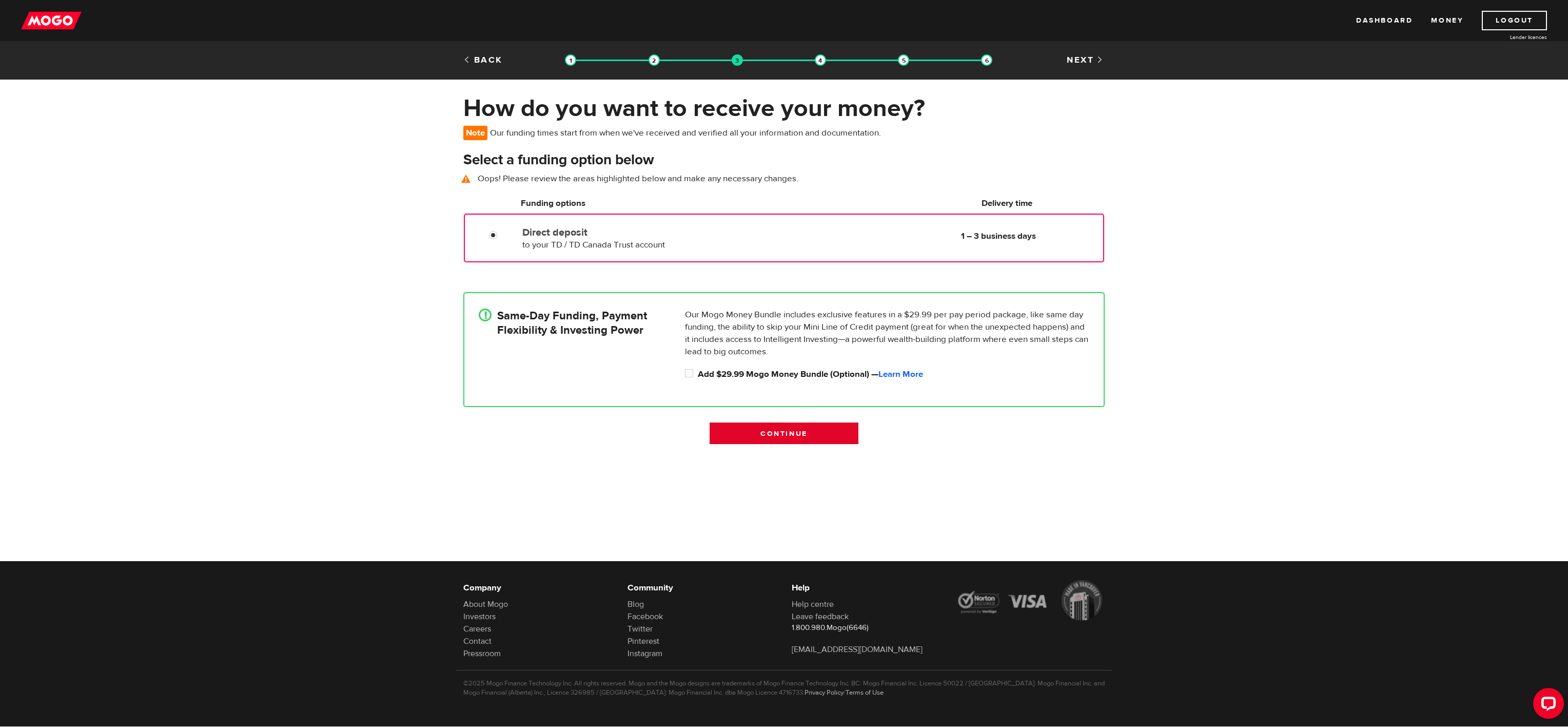
click at [762, 437] on input "Continue" at bounding box center [784, 433] width 149 height 22
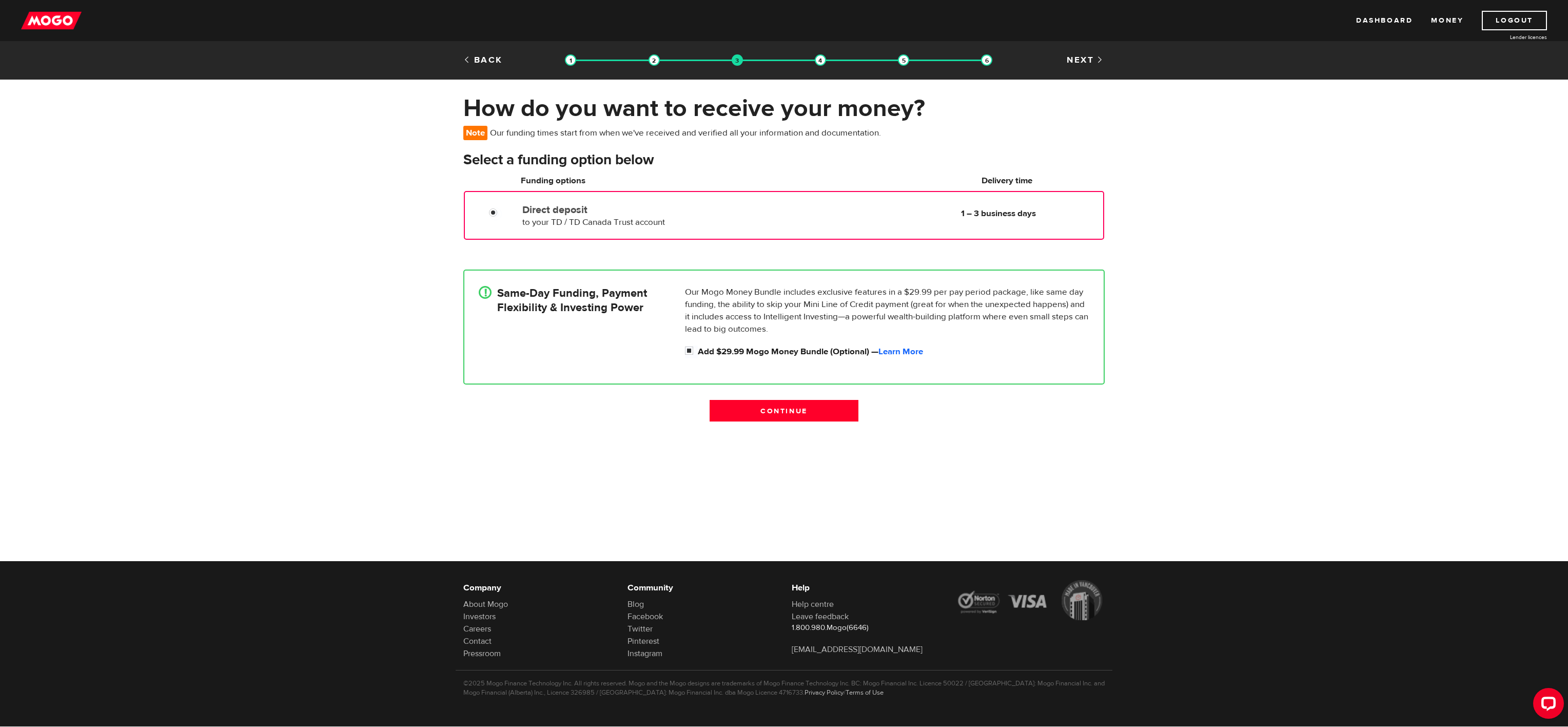
click at [683, 350] on div "Our Mogo Money Bundle includes exclusive features in a $29.99 per pay period pa…" at bounding box center [887, 322] width 412 height 72
click at [692, 349] on input "Add $29.99 Mogo Money Bundle (Optional) — Learn More" at bounding box center [692, 352] width 13 height 13
checkbox input "false"
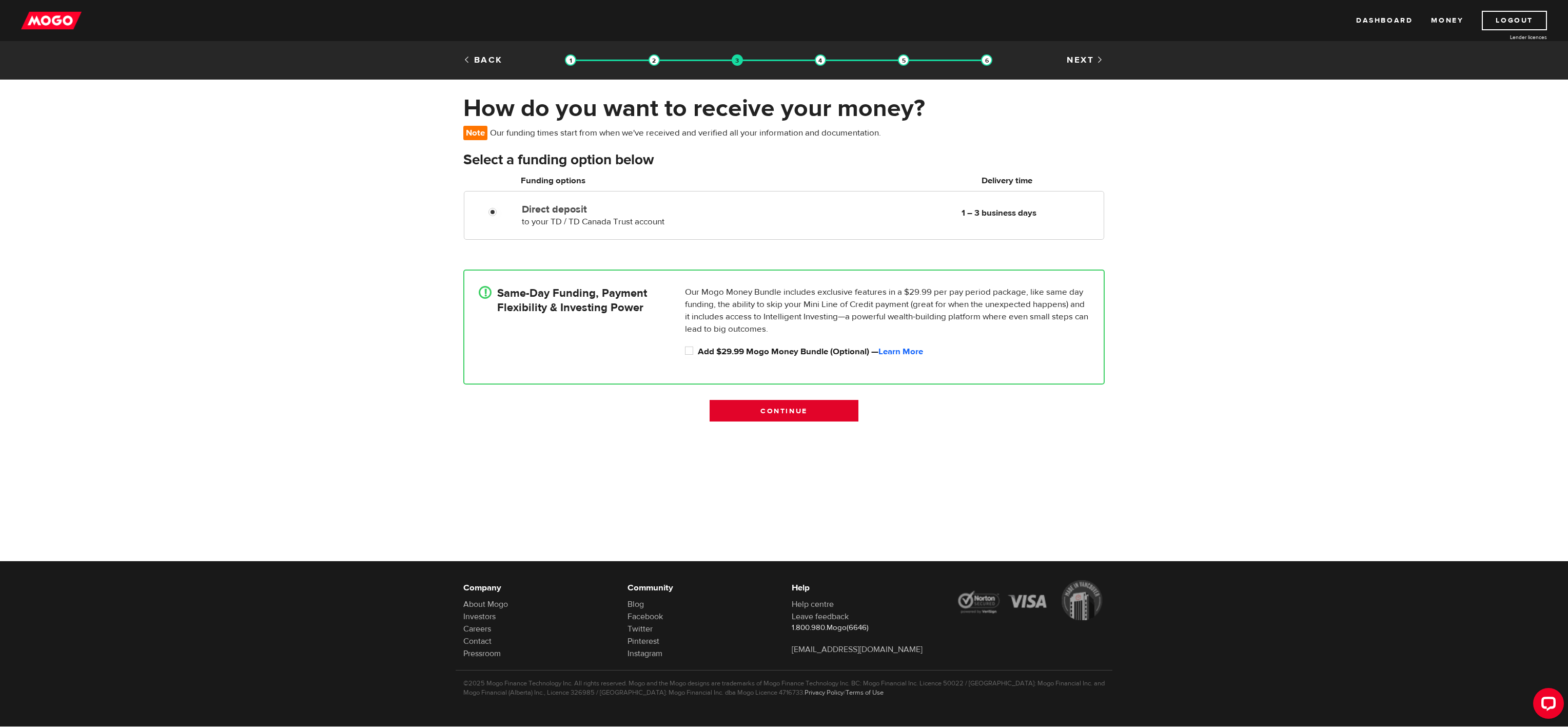
click at [807, 405] on input "Continue" at bounding box center [784, 410] width 149 height 22
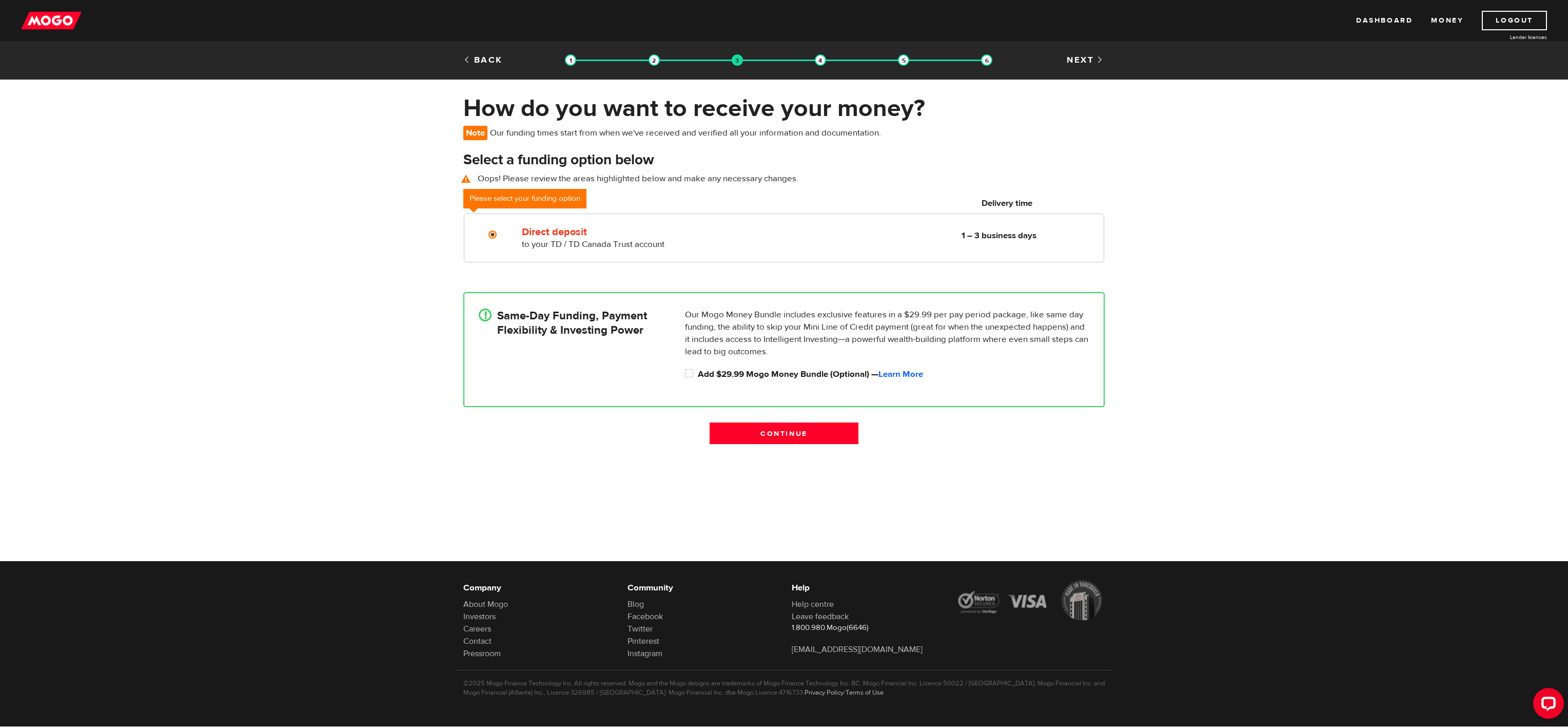
click at [609, 440] on div "Continue" at bounding box center [784, 439] width 657 height 32
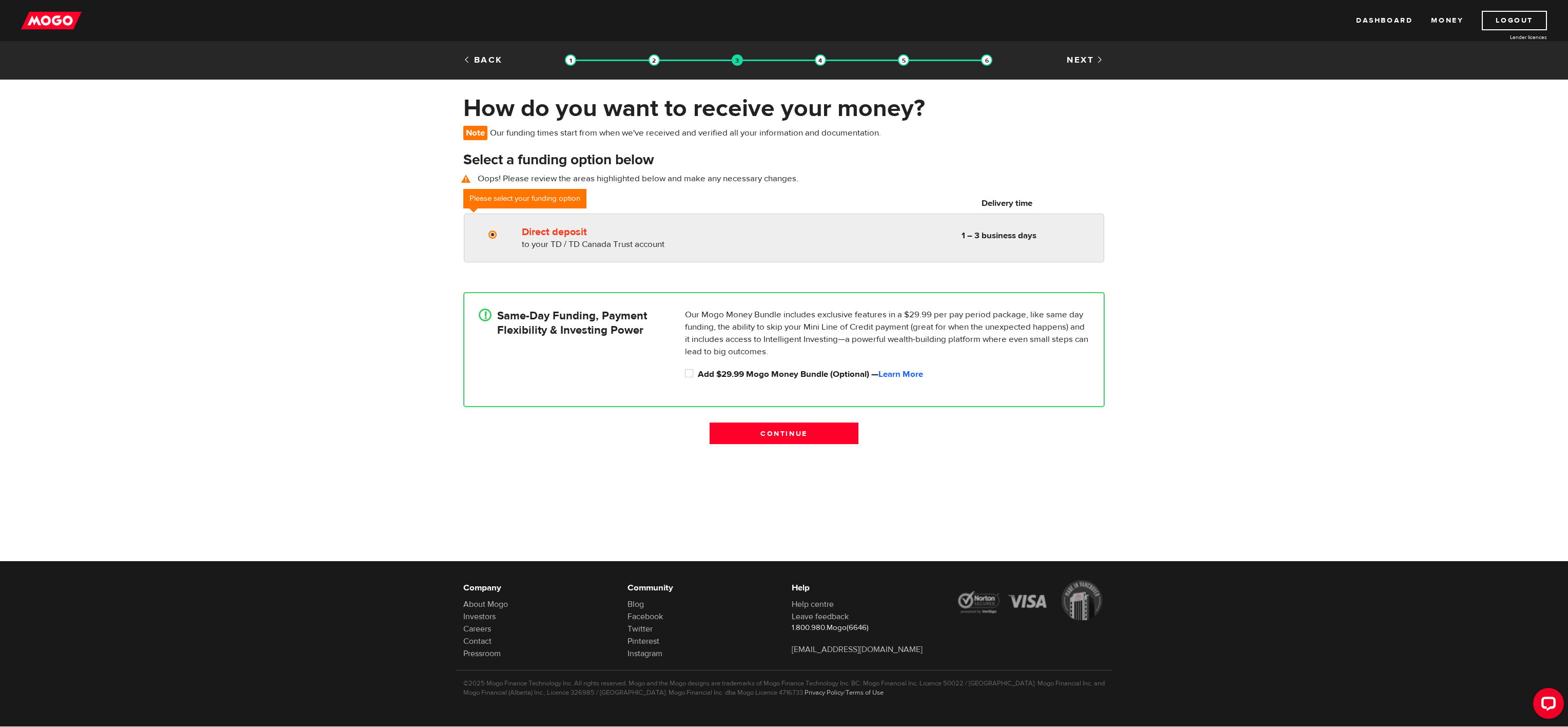
radio input "true"
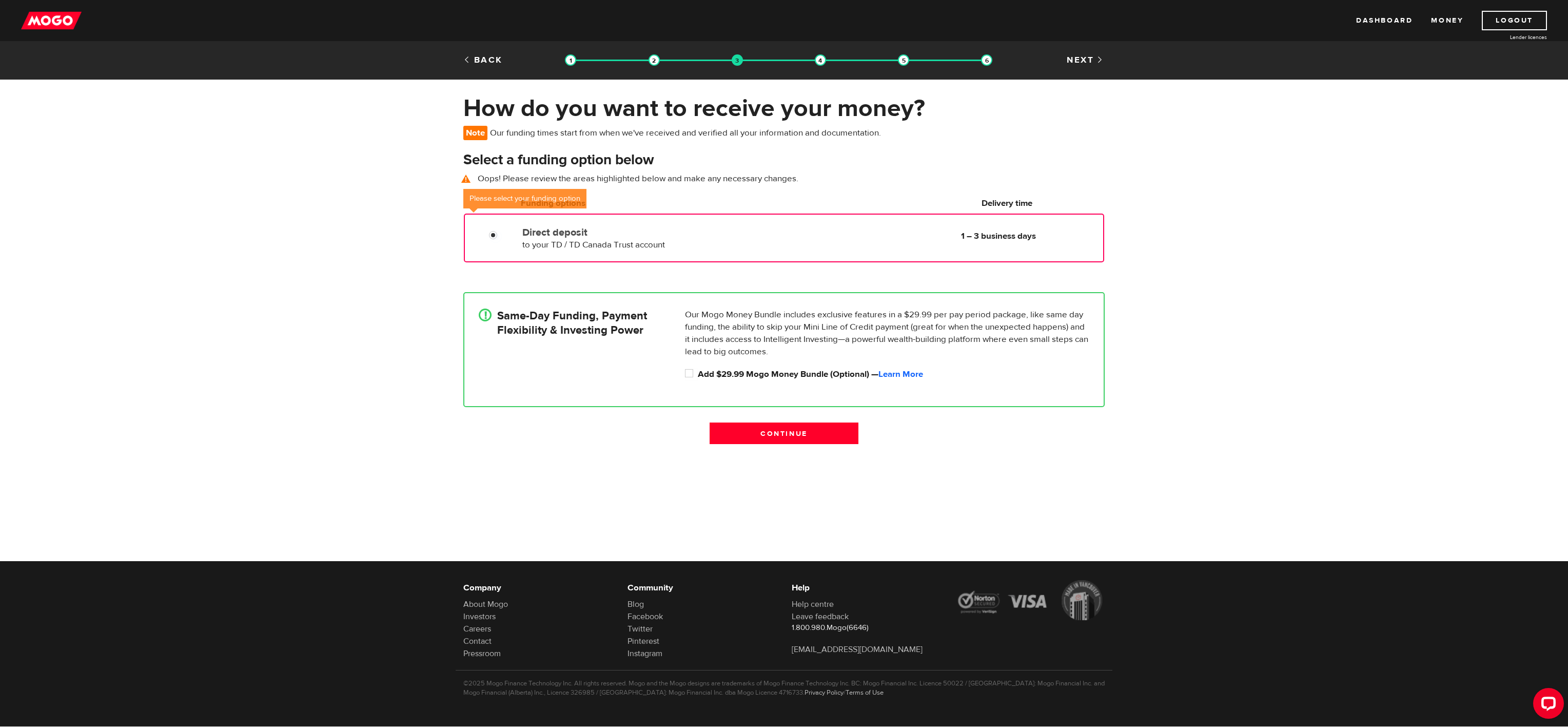
click at [681, 227] on label "Direct deposit" at bounding box center [640, 232] width 236 height 12
click at [502, 230] on input "Direct deposit" at bounding box center [496, 237] width 13 height 13
click at [759, 436] on input "Continue" at bounding box center [784, 433] width 149 height 22
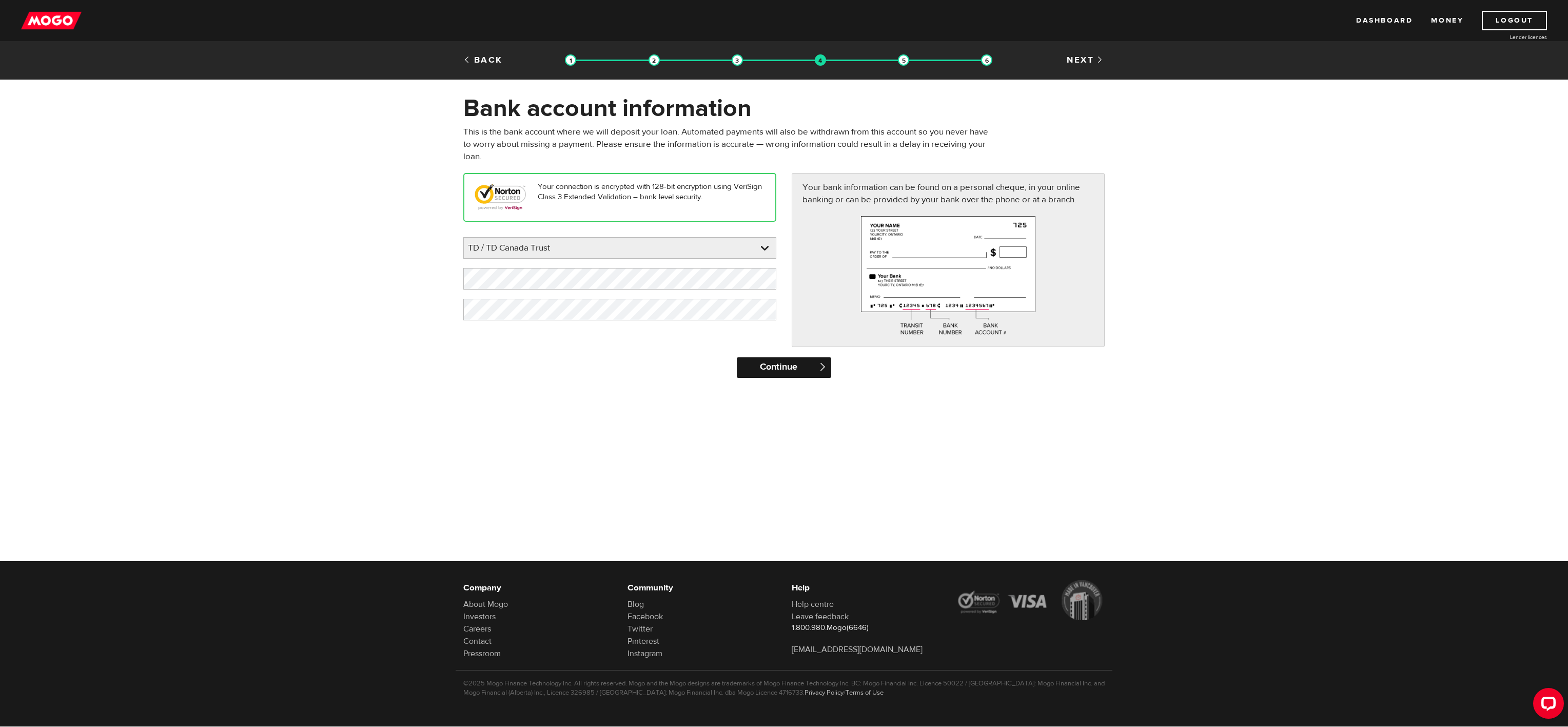
click at [752, 363] on input "Continue" at bounding box center [784, 368] width 94 height 21
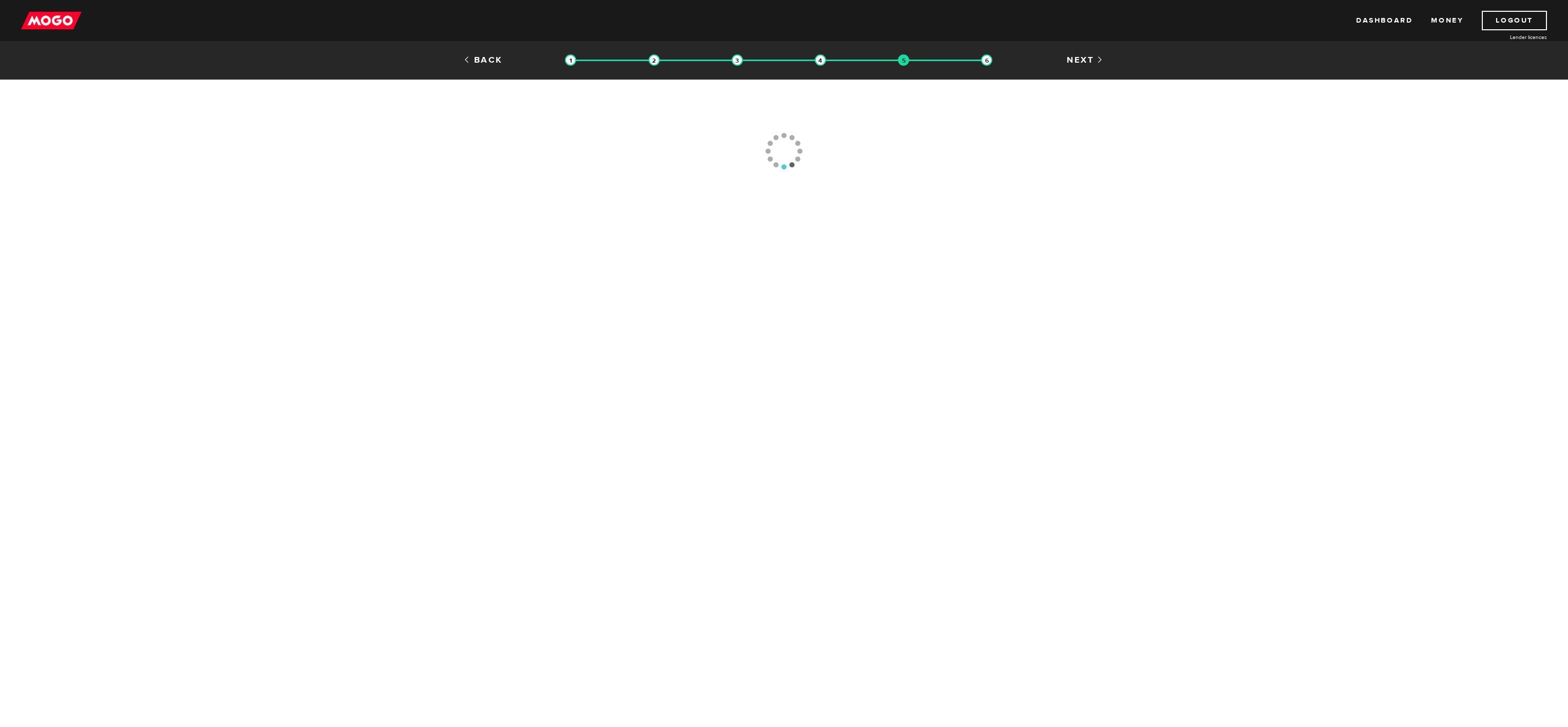
type input "[PHONE_NUMBER]"
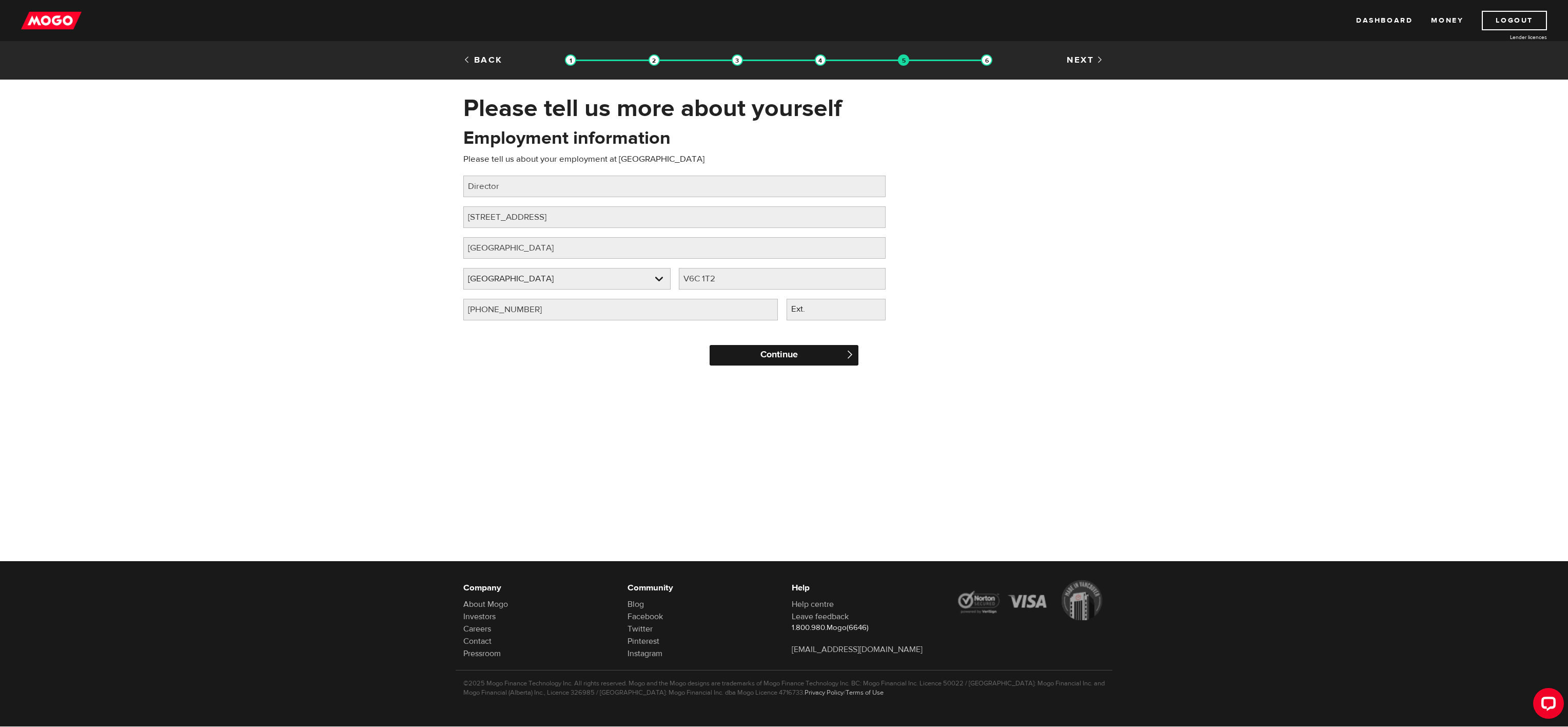
click at [784, 363] on input "Continue" at bounding box center [784, 355] width 149 height 21
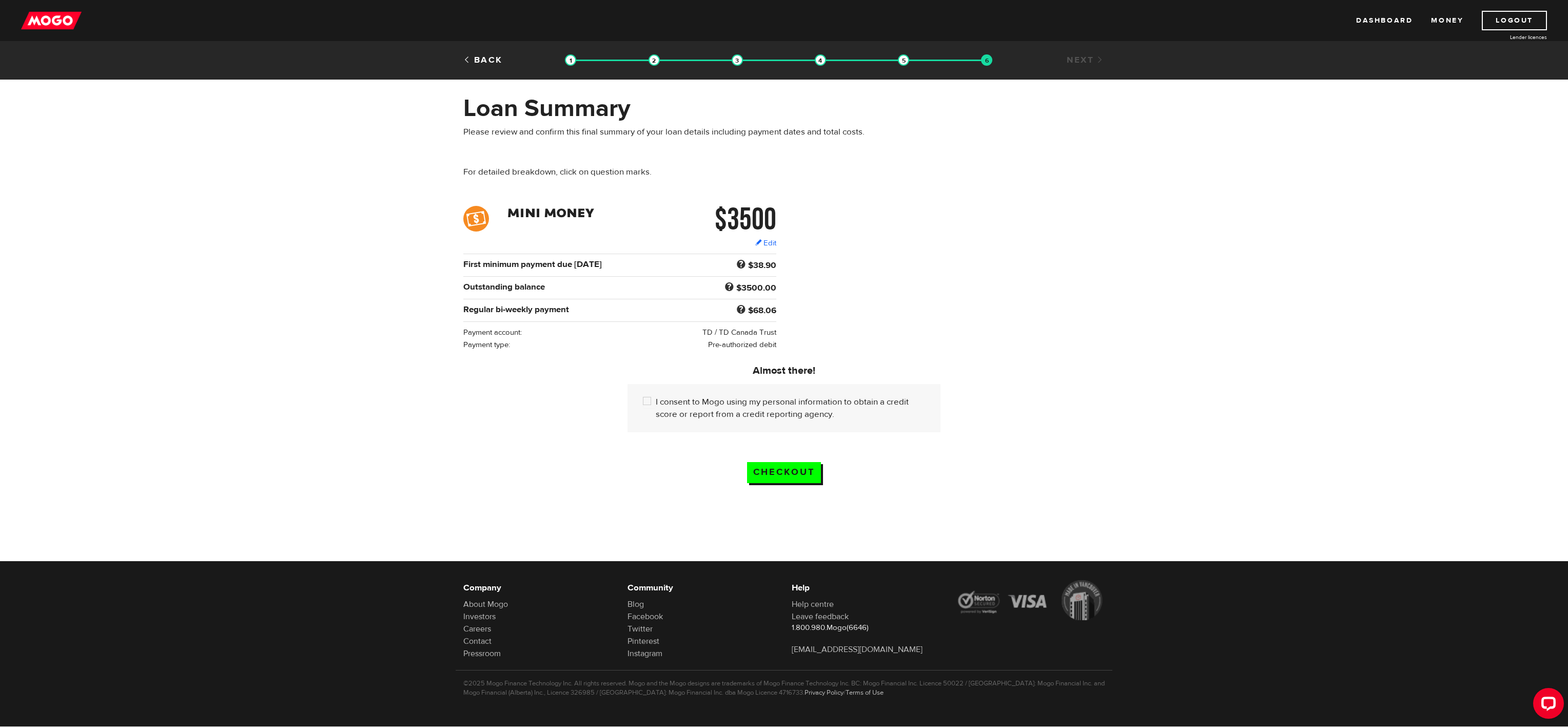
click at [1282, 276] on form "$3500 Edit $3500 Regular bi-weekly payment $68.06 First minimum payment due [DA…" at bounding box center [784, 354] width 1568 height 298
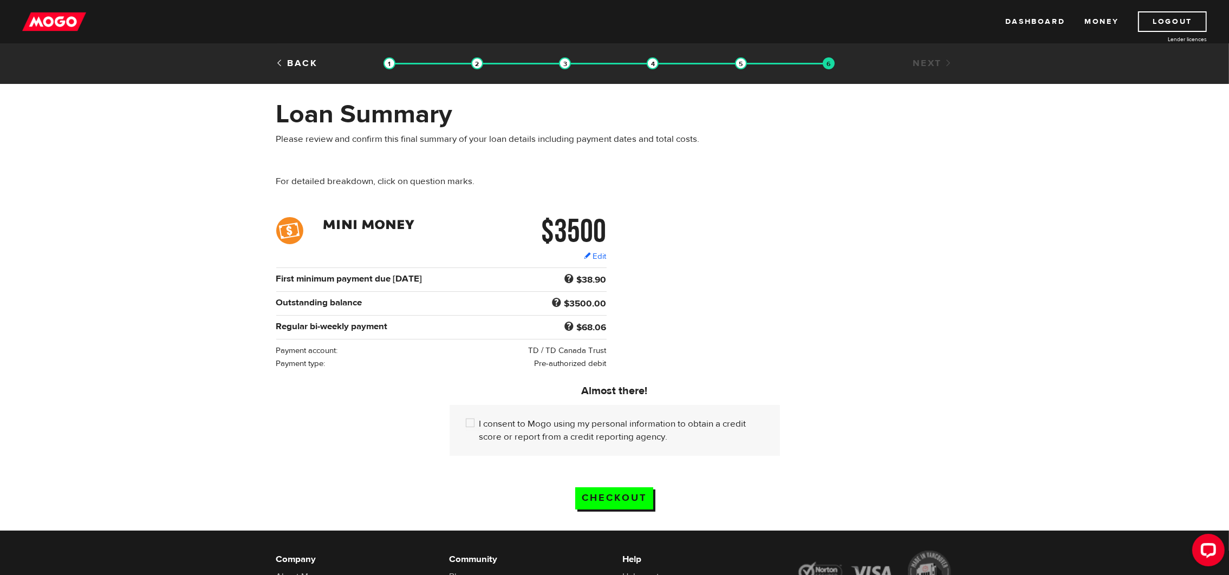
drag, startPoint x: 1609, startPoint y: 2, endPoint x: 853, endPoint y: 221, distance: 786.8
click at [853, 221] on div "$3500 Edit $3500 Regular bi-weekly payment $68.06 First minimum payment due [DA…" at bounding box center [614, 293] width 693 height 153
